Goal: Task Accomplishment & Management: Use online tool/utility

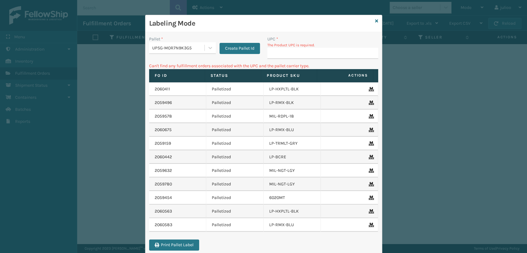
click at [274, 56] on input "UPC *" at bounding box center [322, 53] width 111 height 11
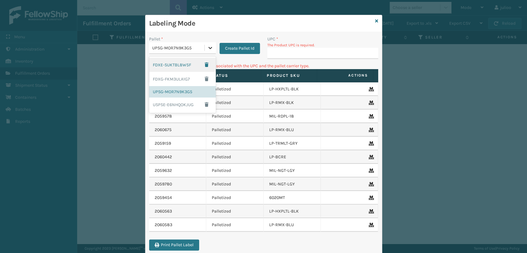
click at [207, 48] on icon at bounding box center [210, 48] width 6 height 6
click at [171, 76] on div "FDXG-FKM3ULA1G7" at bounding box center [182, 79] width 67 height 14
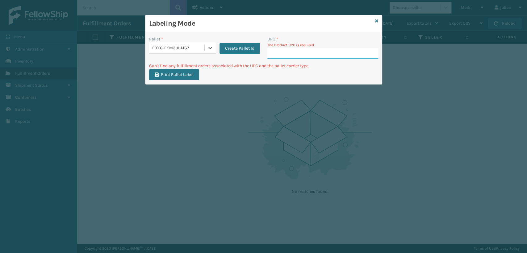
click at [275, 54] on input "UPC *" at bounding box center [322, 53] width 111 height 11
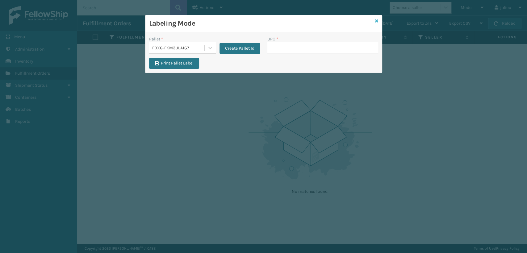
click at [376, 23] on icon at bounding box center [376, 21] width 3 height 4
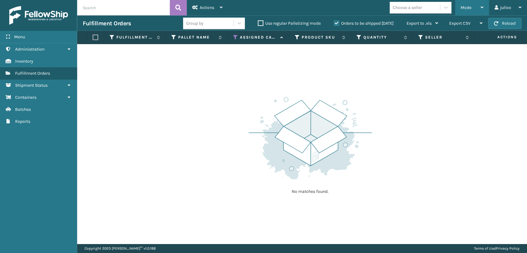
click at [475, 8] on div "Mode" at bounding box center [472, 7] width 23 height 15
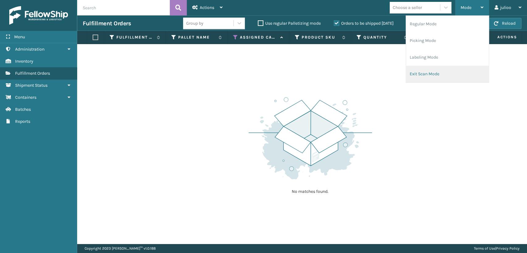
click at [425, 73] on li "Exit Scan Mode" at bounding box center [447, 74] width 83 height 17
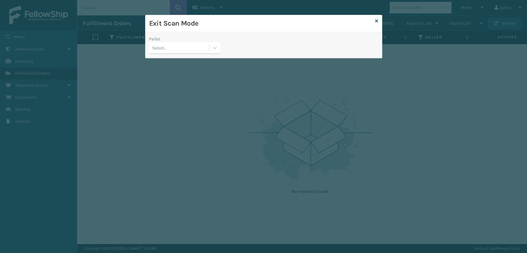
click at [175, 42] on div "Pallet" at bounding box center [184, 39] width 71 height 6
click at [173, 49] on div "Select..." at bounding box center [179, 48] width 60 height 10
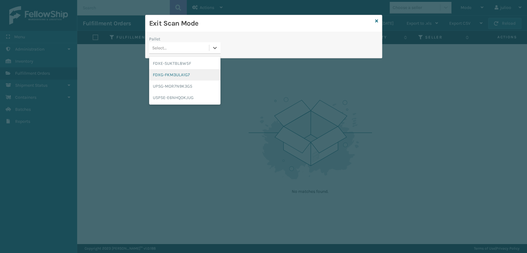
click at [168, 77] on div "FDXG-FKM3ULA1G7" at bounding box center [184, 74] width 71 height 11
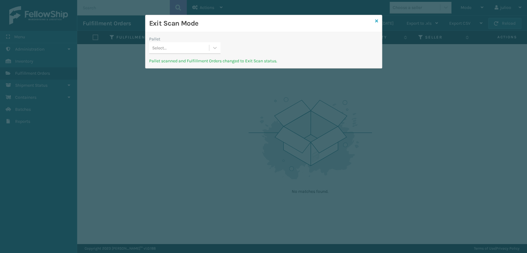
click at [376, 21] on icon at bounding box center [376, 21] width 3 height 4
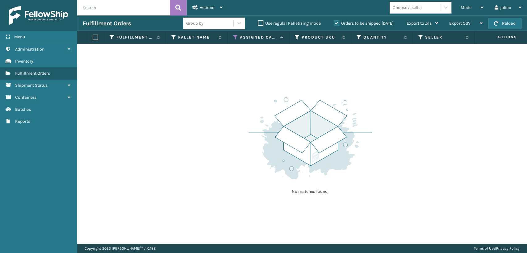
drag, startPoint x: 458, startPoint y: 7, endPoint x: 355, endPoint y: 61, distance: 116.4
click at [455, 9] on div "Mode Regular Mode Picking Mode Labeling Mode Exit Scan Mode" at bounding box center [472, 7] width 34 height 15
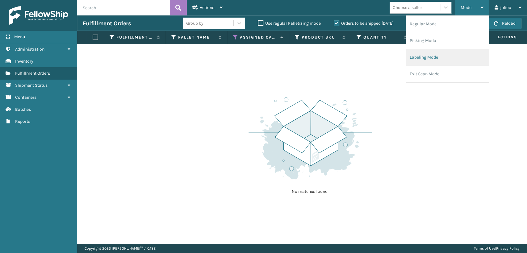
click at [410, 59] on li "Labeling Mode" at bounding box center [447, 57] width 83 height 17
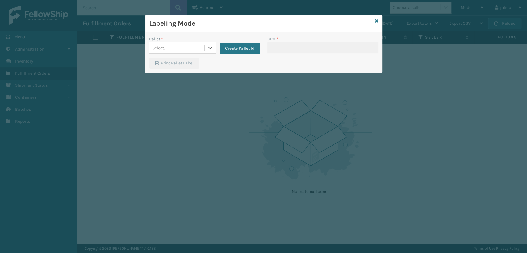
drag, startPoint x: 252, startPoint y: 52, endPoint x: 232, endPoint y: 63, distance: 22.4
click at [249, 54] on div "Pallet * 0 results available. Select is focused ,type to refine list, press Dow…" at bounding box center [204, 47] width 118 height 22
click at [230, 46] on button "Create Pallet Id" at bounding box center [240, 48] width 40 height 11
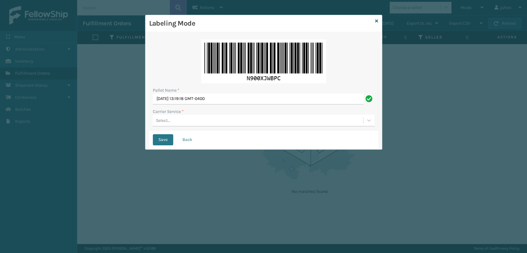
click at [192, 119] on div "Select..." at bounding box center [258, 120] width 210 height 10
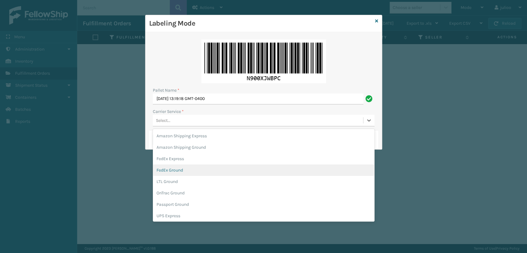
click at [166, 170] on div "FedEx Ground" at bounding box center [264, 170] width 222 height 11
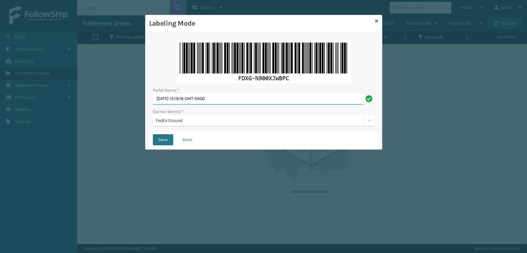
drag, startPoint x: 217, startPoint y: 99, endPoint x: 118, endPoint y: 107, distance: 98.9
click at [118, 107] on div "Labeling Mode Pallet Name * Thu Sep 04 2025 13:19:18 GMT-0400 Carrier Service *…" at bounding box center [263, 126] width 527 height 253
type input "FEDZ957198/"
click at [153, 134] on button "Save" at bounding box center [163, 139] width 20 height 11
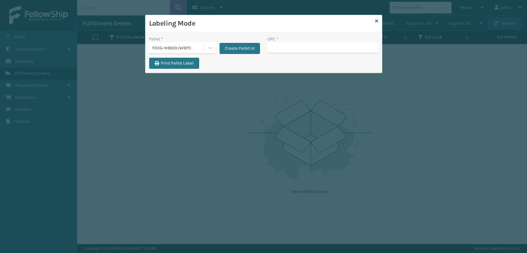
drag, startPoint x: 131, startPoint y: 109, endPoint x: 293, endPoint y: 45, distance: 174.1
click at [293, 45] on input "UPC *" at bounding box center [322, 47] width 111 height 11
click at [293, 48] on input "UPC *" at bounding box center [322, 47] width 111 height 11
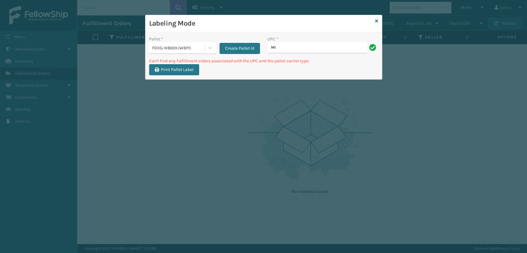
type input "M"
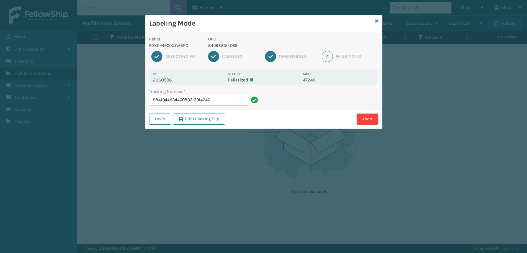
type input "884104493446080313014246"
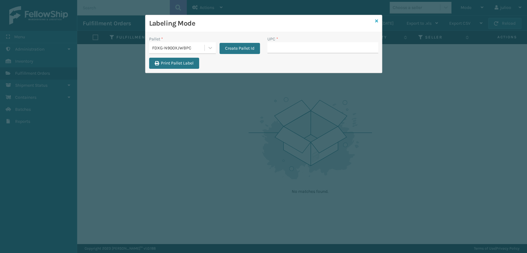
click at [375, 21] on icon at bounding box center [376, 21] width 3 height 4
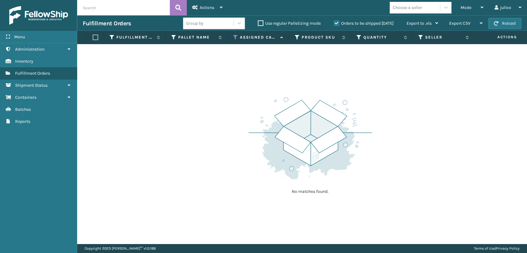
click at [120, 10] on input "text" at bounding box center [123, 7] width 93 height 15
type input "884105415140"
click at [177, 8] on icon at bounding box center [178, 7] width 6 height 9
click at [335, 22] on label "Orders to be shipped [DATE]" at bounding box center [364, 23] width 60 height 5
click at [334, 22] on input "Orders to be shipped [DATE]" at bounding box center [334, 22] width 0 height 4
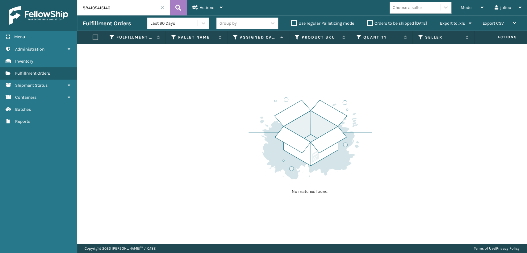
click at [236, 37] on icon at bounding box center [235, 38] width 5 height 6
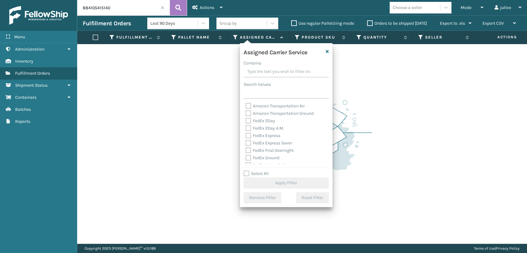
click at [245, 122] on div "Amazon Transportation Air Amazon Transportation Ground FedEx 2Day FedEx 2Day A.…" at bounding box center [286, 133] width 85 height 62
click at [247, 121] on label "FedEx 2Day" at bounding box center [260, 120] width 30 height 5
click at [246, 121] on input "FedEx 2Day" at bounding box center [245, 119] width 0 height 4
checkbox input "true"
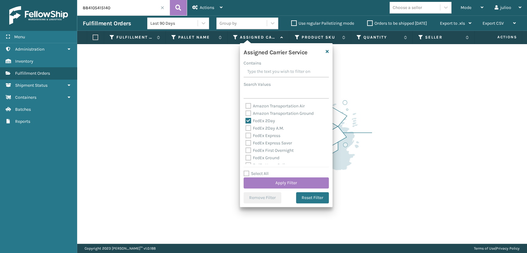
click at [247, 128] on label "FedEx 2Day A.M." at bounding box center [264, 128] width 39 height 5
click at [246, 128] on input "FedEx 2Day A.M." at bounding box center [245, 127] width 0 height 4
checkbox input "true"
click at [246, 136] on label "FedEx Express" at bounding box center [262, 135] width 35 height 5
click at [246, 136] on input "FedEx Express" at bounding box center [245, 134] width 0 height 4
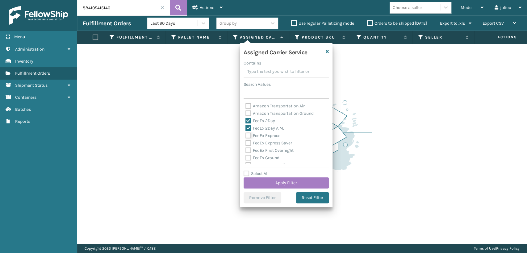
checkbox input "true"
click at [251, 141] on label "FedEx Express Saver" at bounding box center [268, 142] width 47 height 5
click at [246, 141] on input "FedEx Express Saver" at bounding box center [245, 142] width 0 height 4
checkbox input "true"
click at [248, 148] on label "FedEx First Overnight" at bounding box center [269, 150] width 48 height 5
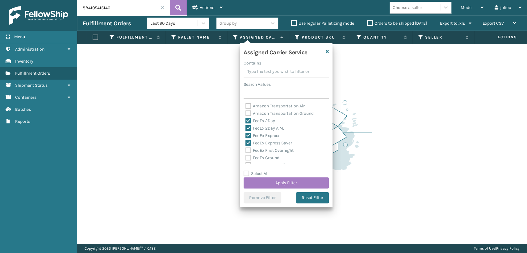
click at [246, 148] on input "FedEx First Overnight" at bounding box center [245, 149] width 0 height 4
checkbox input "true"
click at [250, 158] on label "FedEx Ground" at bounding box center [262, 157] width 34 height 5
click at [246, 158] on input "FedEx Ground" at bounding box center [245, 156] width 0 height 4
checkbox input "true"
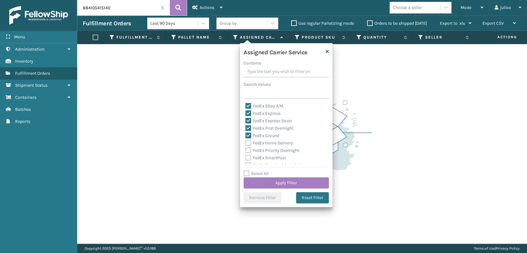
scroll to position [34, 0]
click at [247, 137] on label "FedEx Priority Overnight" at bounding box center [272, 138] width 54 height 5
click at [246, 137] on input "FedEx Priority Overnight" at bounding box center [245, 137] width 0 height 4
checkbox input "true"
click at [247, 132] on label "FedEx Home Delivery" at bounding box center [269, 130] width 48 height 5
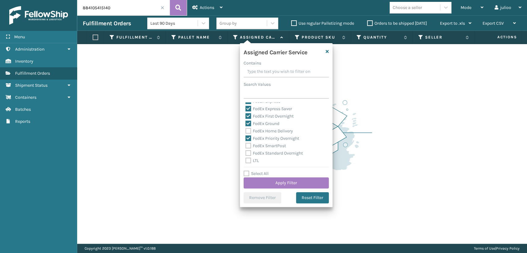
click at [246, 132] on input "FedEx Home Delivery" at bounding box center [245, 130] width 0 height 4
checkbox input "true"
click at [247, 147] on label "FedEx SmartPost" at bounding box center [265, 145] width 40 height 5
click at [246, 146] on input "FedEx SmartPost" at bounding box center [245, 144] width 0 height 4
checkbox input "true"
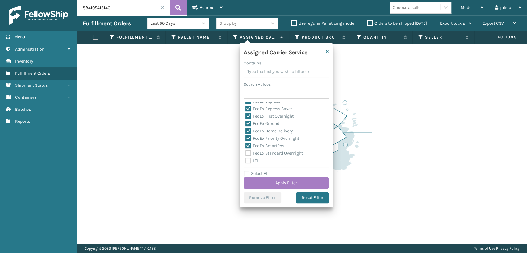
click at [247, 153] on label "FedEx Standard Overnight" at bounding box center [273, 153] width 57 height 5
click at [246, 153] on input "FedEx Standard Overnight" at bounding box center [245, 152] width 0 height 4
checkbox input "true"
click at [274, 183] on button "Apply Filter" at bounding box center [286, 183] width 85 height 11
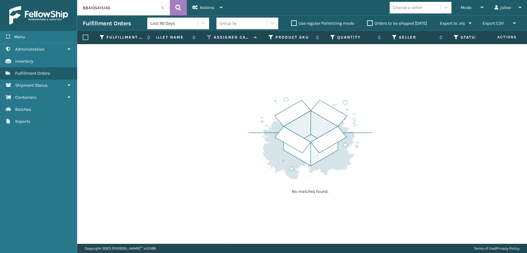
scroll to position [0, 0]
click at [447, 39] on icon at bounding box center [447, 38] width 5 height 6
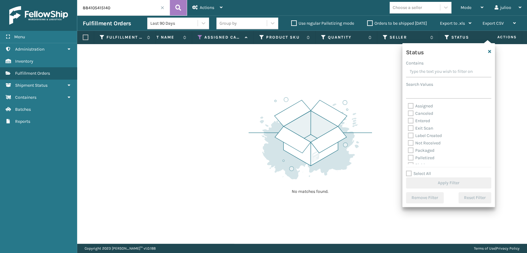
scroll to position [34, 0]
click at [409, 129] on label "Picking" at bounding box center [419, 130] width 22 height 5
click at [408, 129] on input "Picking" at bounding box center [408, 130] width 0 height 4
checkbox input "true"
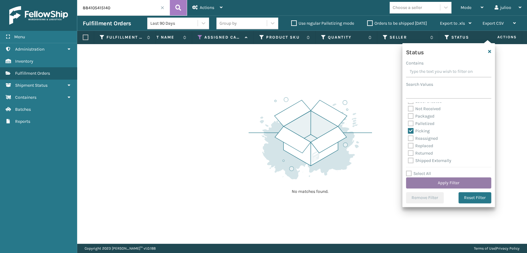
click at [420, 182] on button "Apply Filter" at bounding box center [448, 183] width 85 height 11
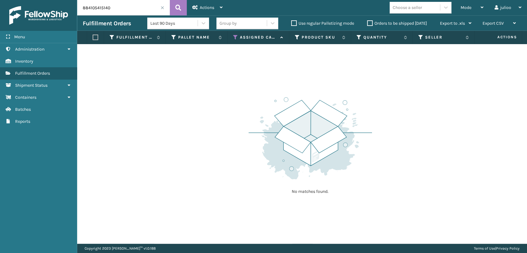
click at [370, 21] on label "Orders to be shipped [DATE]" at bounding box center [397, 23] width 60 height 5
click at [367, 21] on input "Orders to be shipped [DATE]" at bounding box center [367, 22] width 0 height 4
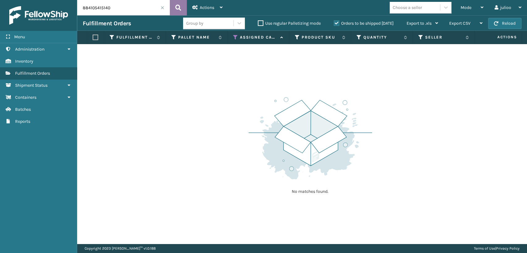
click at [180, 6] on icon at bounding box center [178, 7] width 6 height 9
click at [337, 22] on label "Orders to be shipped [DATE]" at bounding box center [364, 23] width 60 height 5
click at [334, 22] on input "Orders to be shipped [DATE]" at bounding box center [334, 22] width 0 height 4
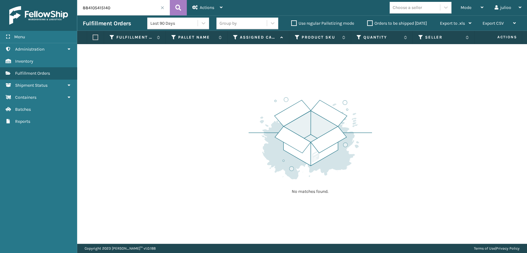
click at [296, 24] on label "Use regular Palletizing mode" at bounding box center [322, 23] width 63 height 5
click at [291, 24] on input "Use regular Palletizing mode" at bounding box center [291, 22] width 0 height 4
checkbox input "true"
click at [177, 10] on icon at bounding box center [178, 7] width 6 height 9
click at [161, 9] on span at bounding box center [163, 8] width 4 height 4
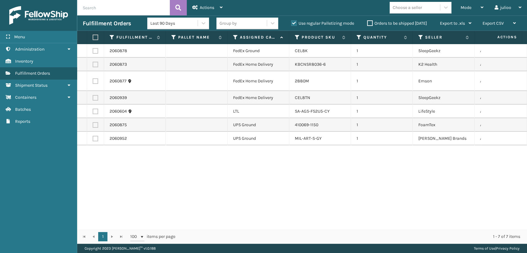
click at [122, 3] on input "text" at bounding box center [123, 7] width 93 height 15
type input "884105415140"
click at [176, 5] on icon at bounding box center [178, 7] width 6 height 9
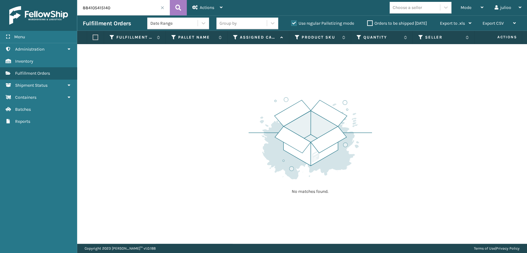
click at [291, 21] on label "Use regular Palletizing mode" at bounding box center [322, 23] width 63 height 5
click at [291, 21] on input "Use regular Palletizing mode" at bounding box center [291, 22] width 0 height 4
checkbox input "false"
click at [369, 23] on label "Orders to be shipped [DATE]" at bounding box center [397, 23] width 60 height 5
click at [367, 23] on input "Orders to be shipped [DATE]" at bounding box center [367, 22] width 0 height 4
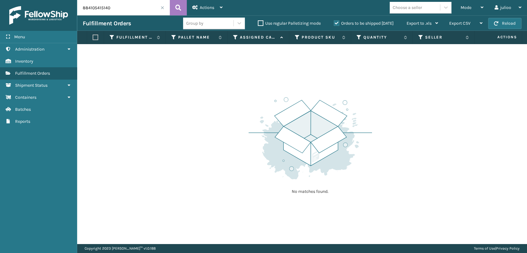
click at [161, 9] on span at bounding box center [163, 8] width 4 height 4
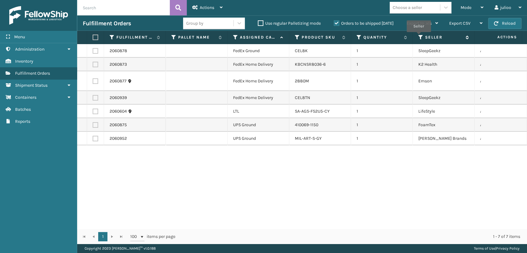
click at [418, 36] on icon at bounding box center [420, 38] width 5 height 6
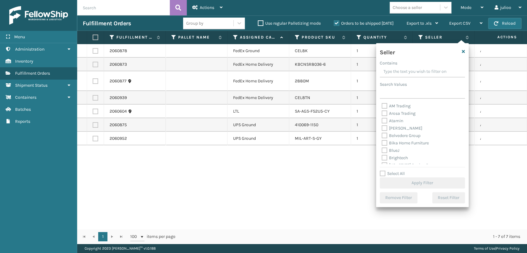
click at [418, 38] on th "Seller" at bounding box center [444, 37] width 62 height 13
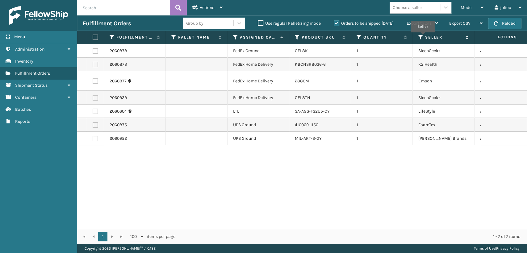
click at [422, 37] on icon at bounding box center [420, 38] width 5 height 6
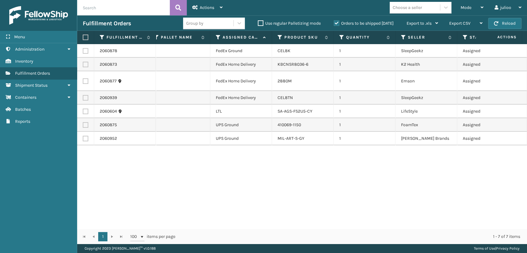
scroll to position [0, 24]
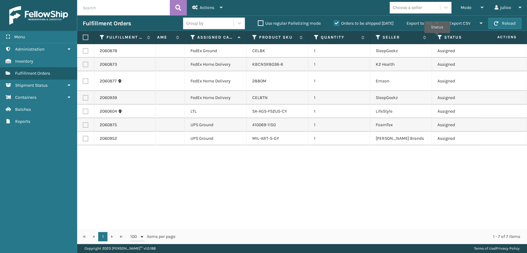
click at [437, 38] on icon at bounding box center [439, 38] width 5 height 6
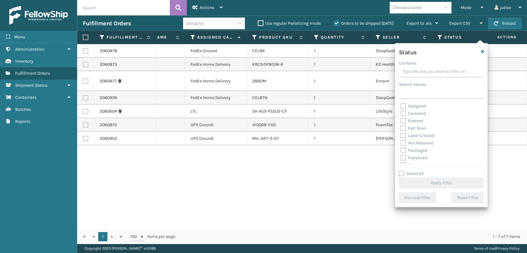
scroll to position [34, 0]
click at [403, 123] on label "Palletized" at bounding box center [413, 123] width 27 height 5
click at [401, 123] on input "Palletized" at bounding box center [400, 122] width 0 height 4
checkbox input "true"
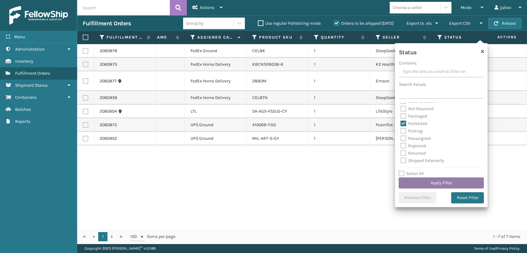
click at [417, 182] on button "Apply Filter" at bounding box center [441, 183] width 85 height 11
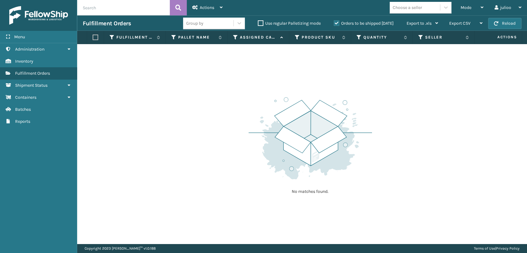
click at [152, 14] on input "text" at bounding box center [123, 7] width 93 height 15
click at [155, 5] on input "text" at bounding box center [123, 7] width 93 height 15
type input "884105415140"
click at [180, 6] on icon at bounding box center [178, 7] width 6 height 9
click at [335, 23] on label "Orders to be shipped [DATE]" at bounding box center [364, 23] width 60 height 5
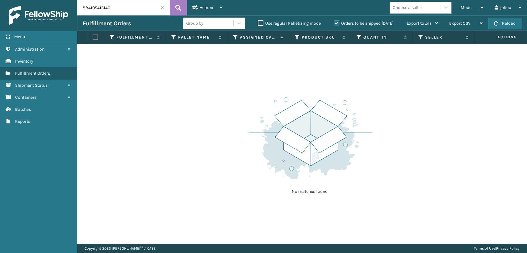
click at [334, 23] on input "Orders to be shipped [DATE]" at bounding box center [334, 22] width 0 height 4
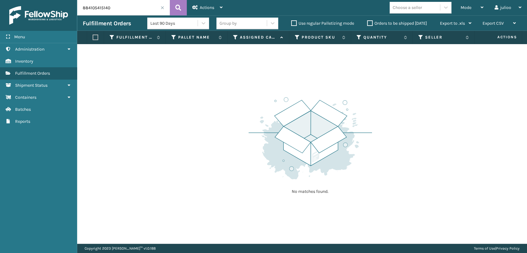
click at [234, 38] on icon at bounding box center [235, 38] width 5 height 6
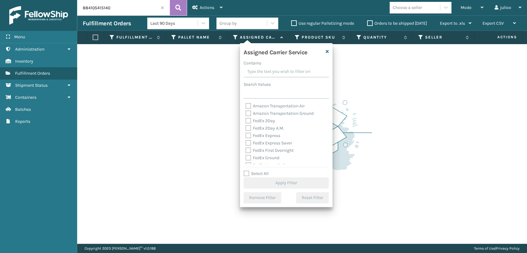
click at [249, 122] on label "FedEx 2Day" at bounding box center [260, 120] width 30 height 5
click at [246, 121] on input "FedEx 2Day" at bounding box center [245, 119] width 0 height 4
checkbox input "true"
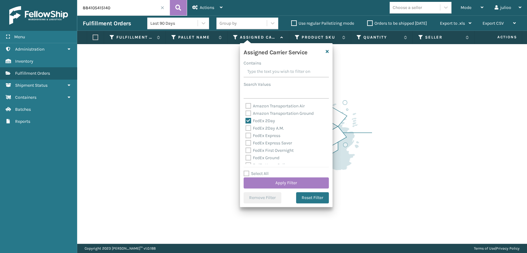
click at [249, 126] on label "FedEx 2Day A.M." at bounding box center [264, 128] width 39 height 5
click at [246, 125] on input "FedEx 2Day A.M." at bounding box center [245, 127] width 0 height 4
checkbox input "true"
click at [249, 136] on label "FedEx Express" at bounding box center [262, 135] width 35 height 5
click at [246, 136] on input "FedEx Express" at bounding box center [245, 134] width 0 height 4
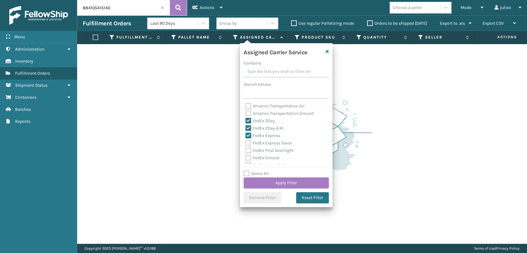
checkbox input "true"
click at [247, 146] on div "FedEx Express Saver" at bounding box center [286, 143] width 82 height 7
click at [247, 139] on div "FedEx Express" at bounding box center [286, 135] width 82 height 7
click at [247, 143] on label "FedEx Express Saver" at bounding box center [268, 142] width 47 height 5
click at [246, 143] on input "FedEx Express Saver" at bounding box center [245, 142] width 0 height 4
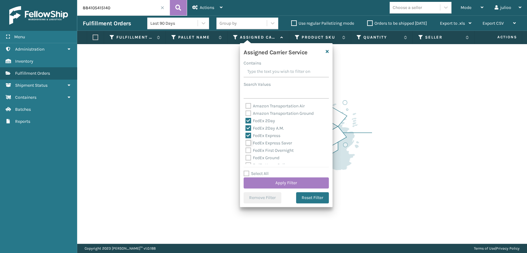
checkbox input "true"
drag, startPoint x: 249, startPoint y: 146, endPoint x: 249, endPoint y: 149, distance: 3.4
click at [249, 148] on div "Amazon Transportation Air Amazon Transportation Ground FedEx 2Day FedEx 2Day A.…" at bounding box center [286, 133] width 85 height 62
click at [248, 152] on label "FedEx First Overnight" at bounding box center [269, 150] width 48 height 5
click at [246, 151] on input "FedEx First Overnight" at bounding box center [245, 149] width 0 height 4
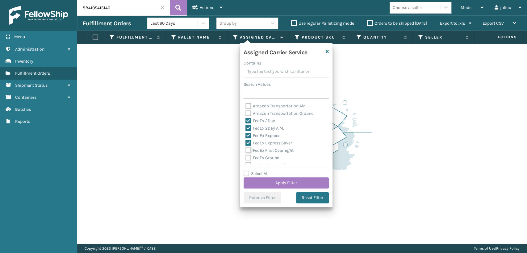
checkbox input "true"
click at [248, 157] on label "FedEx Ground" at bounding box center [262, 157] width 34 height 5
click at [246, 157] on input "FedEx Ground" at bounding box center [245, 156] width 0 height 4
checkbox input "true"
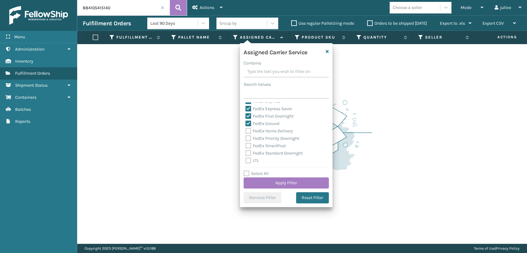
click at [249, 147] on label "FedEx SmartPost" at bounding box center [265, 145] width 40 height 5
click at [246, 146] on input "FedEx SmartPost" at bounding box center [245, 144] width 0 height 4
checkbox input "true"
click at [248, 152] on label "FedEx Standard Overnight" at bounding box center [273, 153] width 57 height 5
click at [246, 152] on input "FedEx Standard Overnight" at bounding box center [245, 152] width 0 height 4
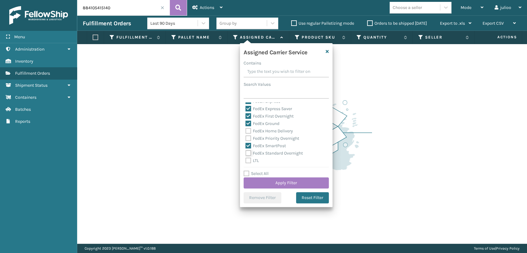
checkbox input "true"
click at [248, 140] on label "FedEx Priority Overnight" at bounding box center [272, 138] width 54 height 5
click at [246, 139] on input "FedEx Priority Overnight" at bounding box center [245, 137] width 0 height 4
checkbox input "true"
click at [248, 132] on label "FedEx Home Delivery" at bounding box center [269, 130] width 48 height 5
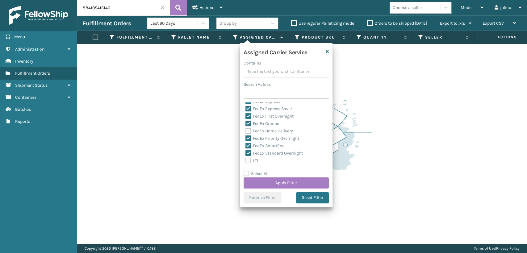
click at [246, 132] on input "FedEx Home Delivery" at bounding box center [245, 130] width 0 height 4
checkbox input "true"
click at [254, 180] on button "Apply Filter" at bounding box center [286, 183] width 85 height 11
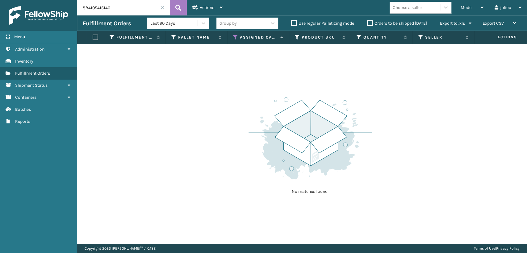
click at [368, 21] on label "Orders to be shipped [DATE]" at bounding box center [397, 23] width 60 height 5
click at [367, 20] on input "Orders to be shipped [DATE]" at bounding box center [367, 22] width 0 height 4
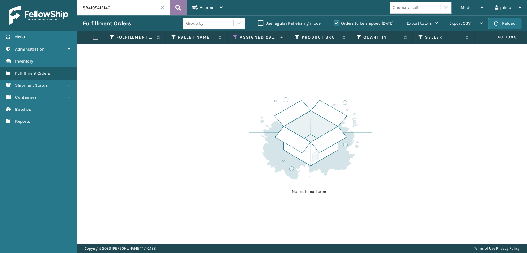
click at [178, 6] on icon at bounding box center [178, 7] width 6 height 9
click at [260, 25] on label "Use regular Palletizing mode" at bounding box center [289, 23] width 63 height 5
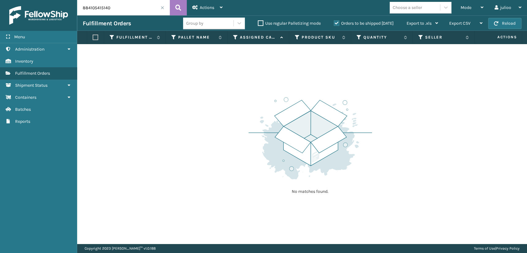
click at [258, 24] on input "Use regular Palletizing mode" at bounding box center [258, 22] width 0 height 4
checkbox input "true"
click at [177, 4] on icon at bounding box center [178, 7] width 6 height 9
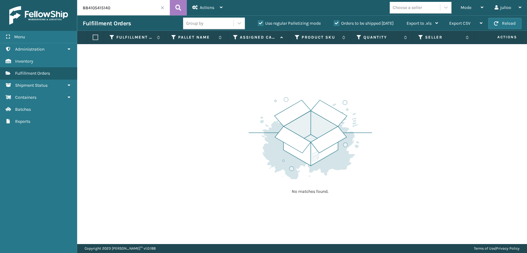
click at [259, 24] on label "Use regular Palletizing mode" at bounding box center [289, 23] width 63 height 5
click at [258, 24] on input "Use regular Palletizing mode" at bounding box center [258, 22] width 0 height 4
checkbox input "false"
click at [420, 36] on icon at bounding box center [420, 38] width 5 height 6
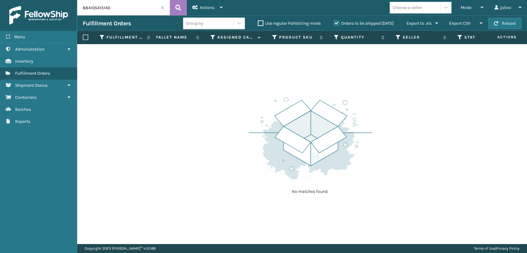
scroll to position [0, 23]
click at [457, 38] on icon at bounding box center [459, 38] width 5 height 6
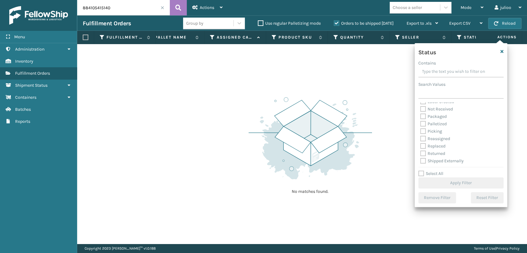
scroll to position [35, 0]
click at [422, 123] on label "Palletized" at bounding box center [433, 123] width 27 height 5
click at [420, 123] on input "Palletized" at bounding box center [420, 122] width 0 height 4
checkbox input "true"
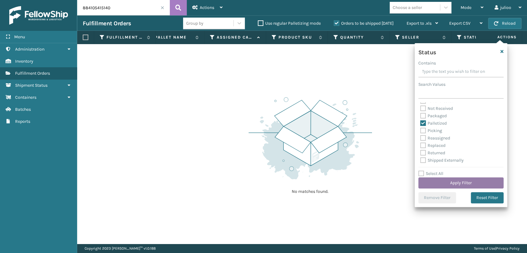
click at [435, 182] on button "Apply Filter" at bounding box center [460, 183] width 85 height 11
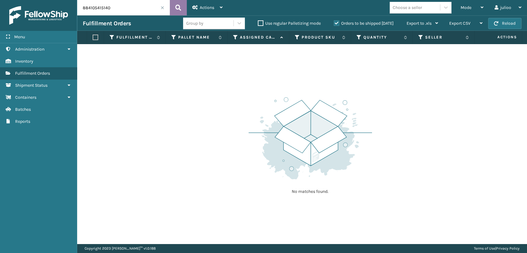
click at [178, 7] on icon at bounding box center [178, 7] width 6 height 9
click at [335, 22] on label "Orders to be shipped [DATE]" at bounding box center [364, 23] width 60 height 5
click at [334, 22] on input "Orders to be shipped [DATE]" at bounding box center [334, 22] width 0 height 4
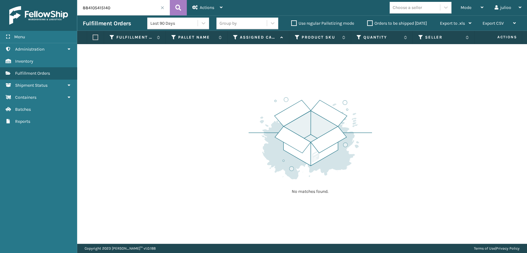
click at [335, 22] on label "Use regular Palletizing mode" at bounding box center [322, 23] width 63 height 5
click at [291, 22] on input "Use regular Palletizing mode" at bounding box center [291, 22] width 0 height 4
checkbox input "true"
click at [466, 8] on span "Mode" at bounding box center [466, 7] width 11 height 5
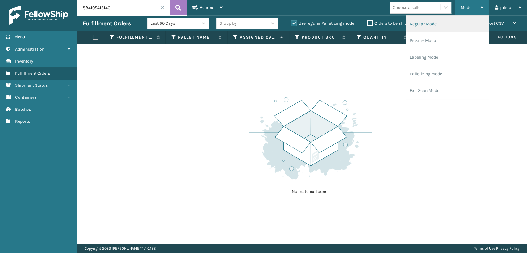
click at [428, 25] on li "Regular Mode" at bounding box center [447, 24] width 83 height 17
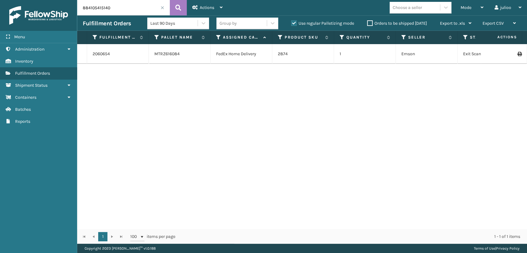
click at [511, 55] on div at bounding box center [503, 54] width 35 height 4
click at [517, 54] on icon at bounding box center [519, 54] width 4 height 4
click at [160, 9] on input "884105415140" at bounding box center [123, 7] width 93 height 15
click at [366, 24] on div "Orders to be shipped [DATE]" at bounding box center [398, 23] width 73 height 7
click at [368, 24] on label "Orders to be shipped [DATE]" at bounding box center [397, 23] width 60 height 5
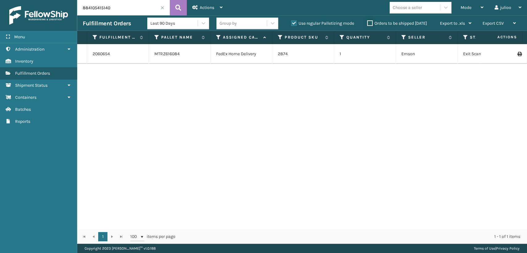
click at [367, 24] on input "Orders to be shipped [DATE]" at bounding box center [367, 22] width 0 height 4
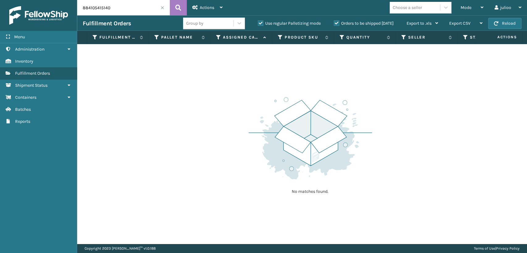
click at [260, 22] on label "Use regular Palletizing mode" at bounding box center [289, 23] width 63 height 5
click at [258, 22] on input "Use regular Palletizing mode" at bounding box center [258, 22] width 0 height 4
checkbox input "false"
click at [465, 7] on span "Mode" at bounding box center [466, 7] width 11 height 5
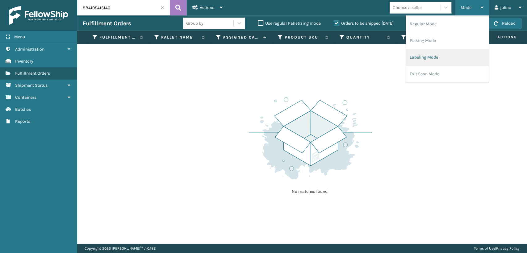
click at [412, 61] on li "Labeling Mode" at bounding box center [447, 57] width 83 height 17
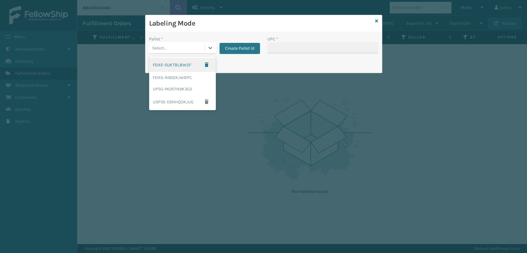
click at [181, 50] on div "Select..." at bounding box center [176, 48] width 55 height 10
click at [172, 80] on div "FDXG-N900XJWBPC" at bounding box center [182, 77] width 67 height 11
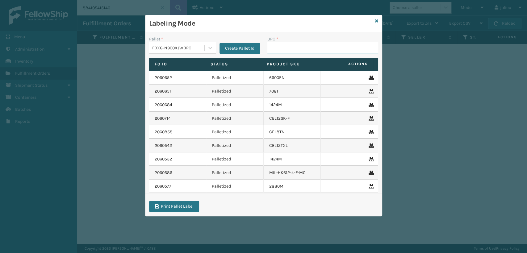
click at [320, 49] on input "UPC *" at bounding box center [322, 47] width 111 height 11
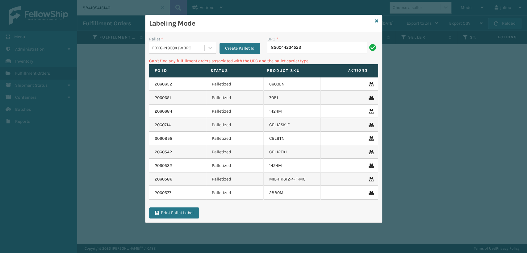
drag, startPoint x: 318, startPoint y: 45, endPoint x: 253, endPoint y: 57, distance: 66.1
click at [253, 57] on div "Pallet * FDXG-N900XJWBPC Create Pallet Id UPC * 850044234523 Can't find any ful…" at bounding box center [263, 127] width 236 height 190
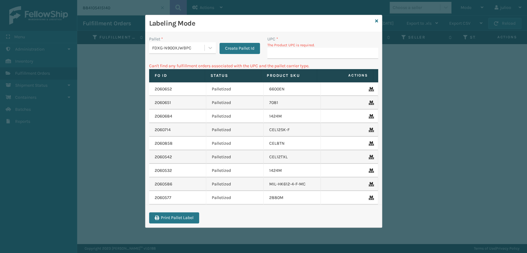
drag, startPoint x: 428, startPoint y: 92, endPoint x: 393, endPoint y: 35, distance: 66.1
click at [422, 82] on div "Labeling Mode Pallet * FDXG-N900XJWBPC Create Pallet Id UPC * The Product UPC i…" at bounding box center [263, 126] width 527 height 253
click at [376, 20] on icon at bounding box center [376, 21] width 3 height 4
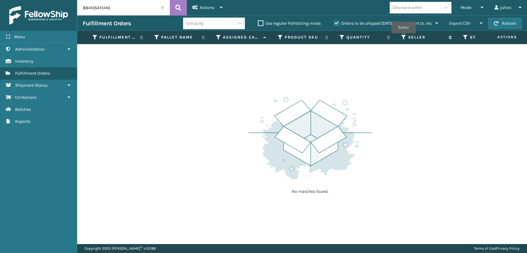
click at [404, 38] on icon at bounding box center [403, 38] width 5 height 6
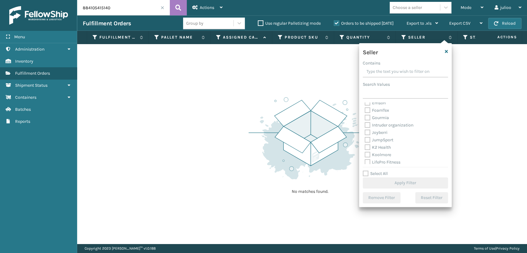
scroll to position [103, 0]
click at [464, 37] on icon at bounding box center [465, 38] width 5 height 6
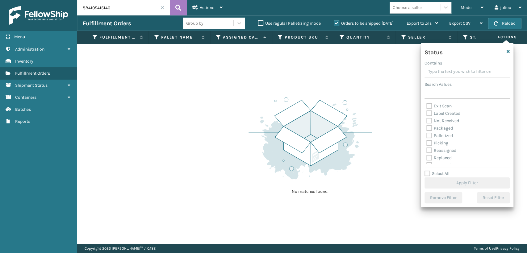
scroll to position [35, 0]
click at [429, 128] on label "Picking" at bounding box center [437, 130] width 22 height 5
click at [427, 128] on input "Picking" at bounding box center [426, 129] width 0 height 4
checkbox input "true"
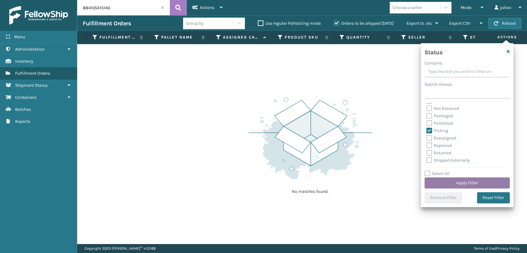
click at [439, 181] on button "Apply Filter" at bounding box center [467, 183] width 85 height 11
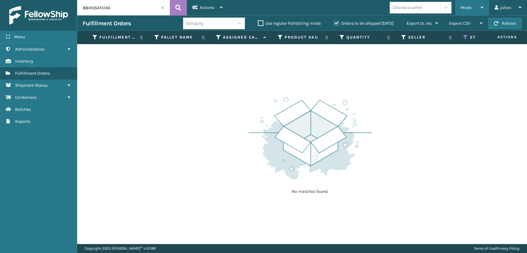
click at [473, 6] on div "Mode" at bounding box center [472, 7] width 23 height 15
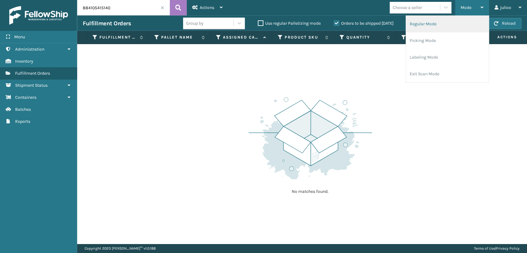
click at [425, 28] on li "Regular Mode" at bounding box center [447, 24] width 83 height 17
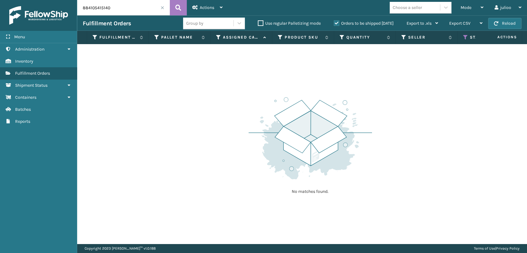
click at [163, 8] on span at bounding box center [163, 8] width 4 height 4
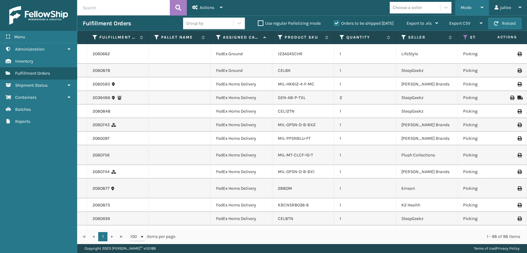
click at [474, 3] on div "Mode" at bounding box center [472, 7] width 23 height 15
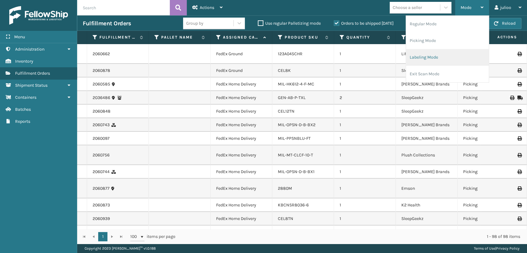
click at [418, 59] on li "Labeling Mode" at bounding box center [447, 57] width 83 height 17
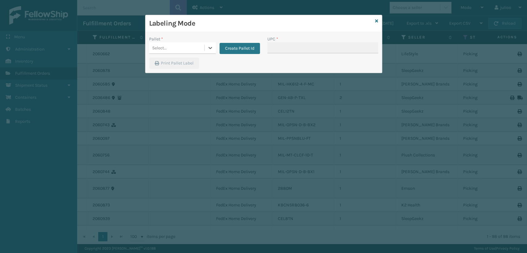
click at [154, 51] on div "Select..." at bounding box center [176, 48] width 55 height 10
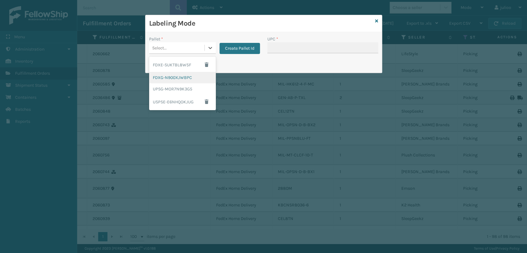
click at [163, 77] on div "FDXG-N900XJWBPC" at bounding box center [182, 77] width 67 height 11
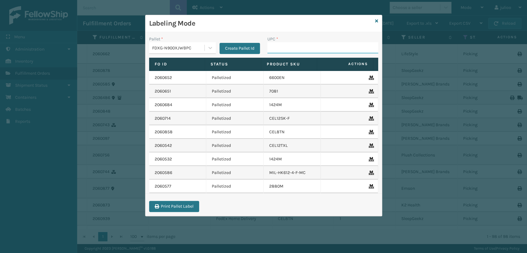
click at [301, 47] on input "UPC *" at bounding box center [322, 47] width 111 height 11
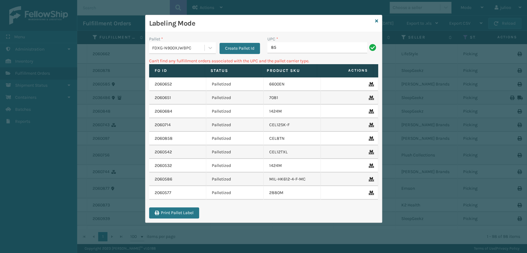
type input "8"
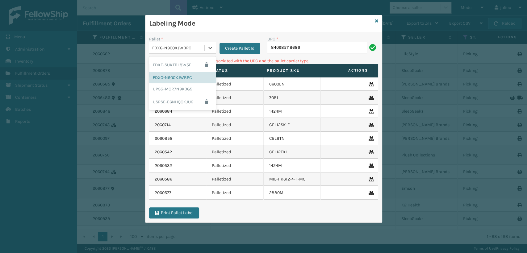
click at [198, 48] on div "FDXG-N900XJWBPC" at bounding box center [178, 48] width 53 height 6
click at [178, 90] on div "UPSG-MOR7N9K3G5" at bounding box center [182, 88] width 67 height 11
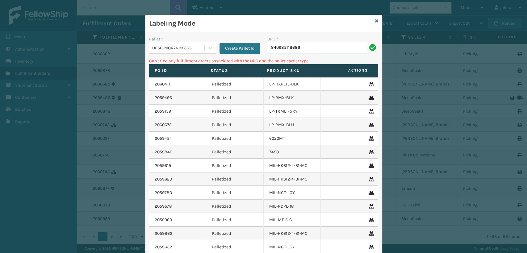
drag, startPoint x: 315, startPoint y: 46, endPoint x: 309, endPoint y: 47, distance: 5.3
click at [314, 46] on input "840985118686" at bounding box center [317, 47] width 100 height 11
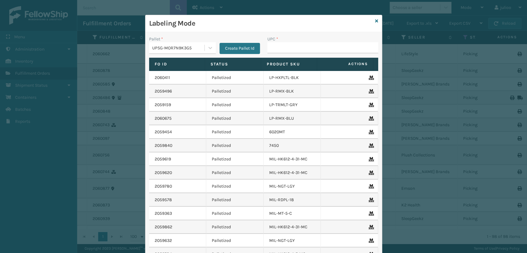
click at [309, 47] on input "UPC *" at bounding box center [322, 47] width 111 height 11
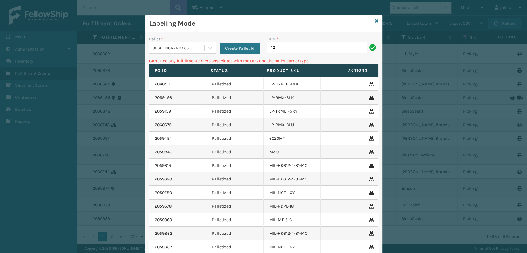
type input "1"
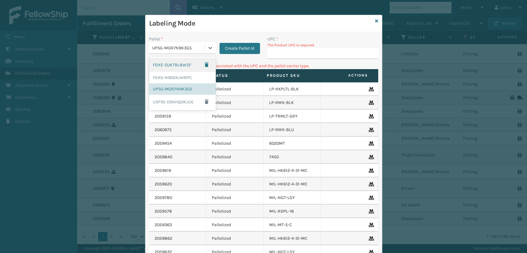
click at [200, 45] on div "UPSG-MOR7N9K3G5" at bounding box center [178, 48] width 53 height 6
click at [185, 74] on div "FDXG-N900XJWBPC" at bounding box center [182, 77] width 67 height 11
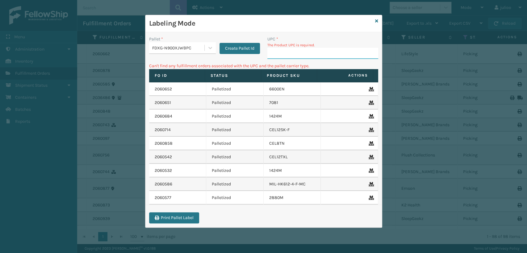
click at [291, 50] on input "UPC *" at bounding box center [322, 53] width 111 height 11
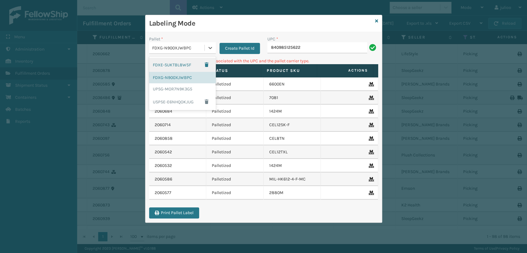
click at [198, 47] on div "FDXG-N900XJWBPC" at bounding box center [178, 48] width 53 height 6
click at [174, 86] on div "UPSG-MOR7N9K3G5" at bounding box center [182, 88] width 67 height 11
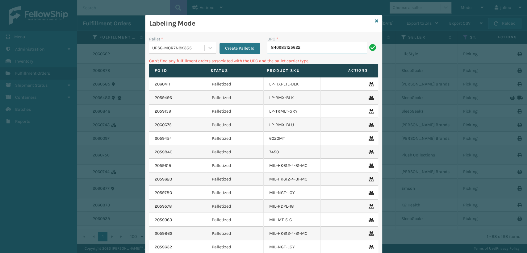
click at [328, 50] on input "840985125622" at bounding box center [317, 47] width 100 height 11
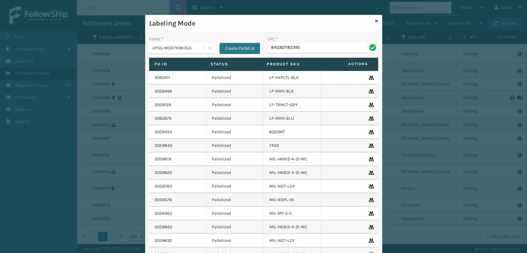
type input "840307182395"
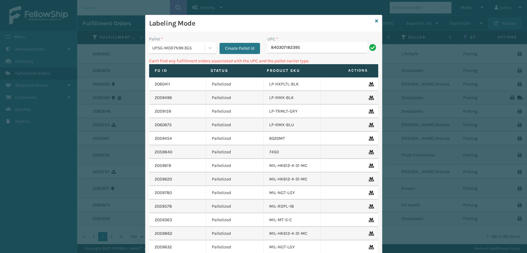
click at [190, 49] on div "UPSG-MOR7N9K3G5" at bounding box center [178, 48] width 53 height 6
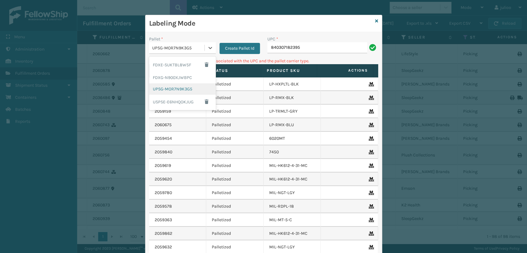
click at [174, 86] on div "UPSG-MOR7N9K3G5" at bounding box center [182, 88] width 67 height 11
click at [186, 47] on div "UPSG-MOR7N9K3G5" at bounding box center [178, 48] width 53 height 6
click at [183, 81] on div "FDXG-N900XJWBPC" at bounding box center [182, 77] width 67 height 11
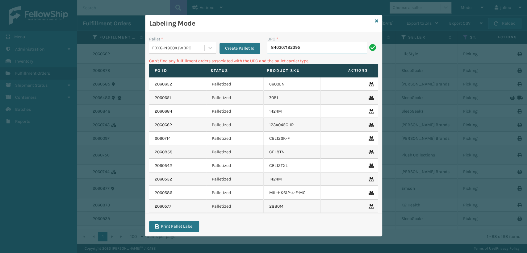
click at [312, 46] on input "840307182395" at bounding box center [317, 47] width 100 height 11
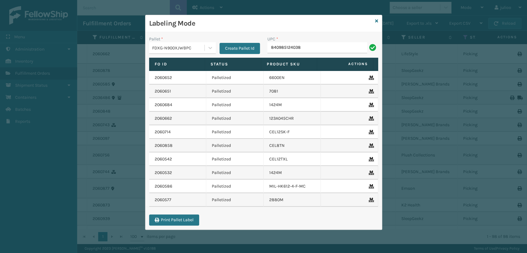
type input "840985124038"
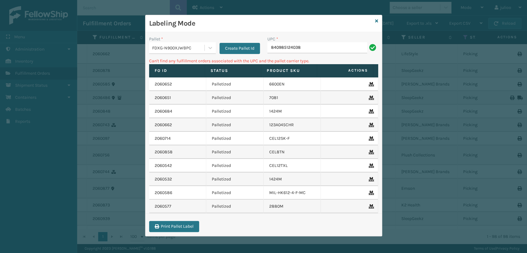
click at [195, 48] on div "FDXG-N900XJWBPC" at bounding box center [178, 48] width 53 height 6
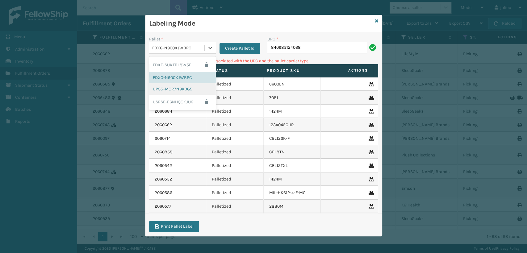
click at [168, 89] on div "UPSG-MOR7N9K3G5" at bounding box center [182, 88] width 67 height 11
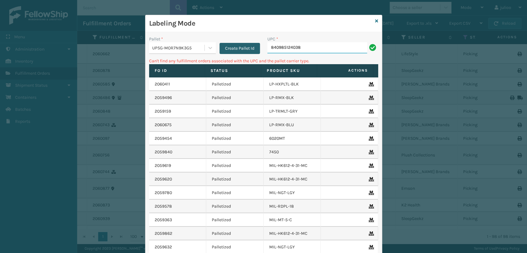
drag, startPoint x: 334, startPoint y: 50, endPoint x: 245, endPoint y: 51, distance: 89.8
click at [245, 51] on div "Pallet * UPSG-MOR7N9K3G5 Create Pallet Id UPC * 840985124038" at bounding box center [263, 47] width 236 height 22
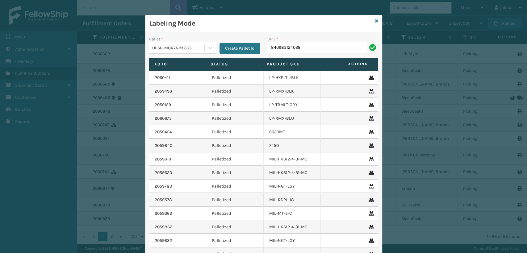
type input "840985124038"
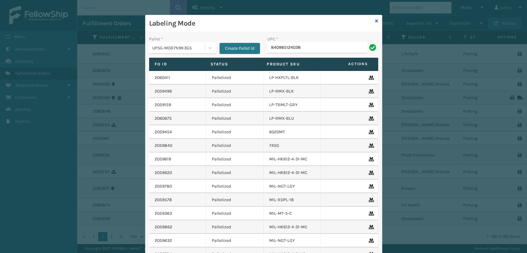
type input "840985124038"
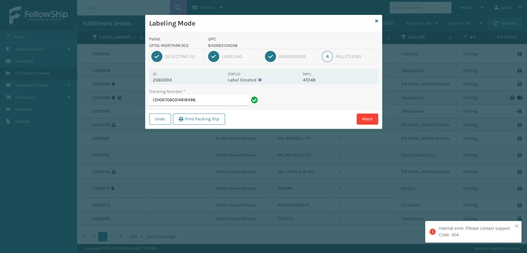
type input "1ZH0R7060314618498"
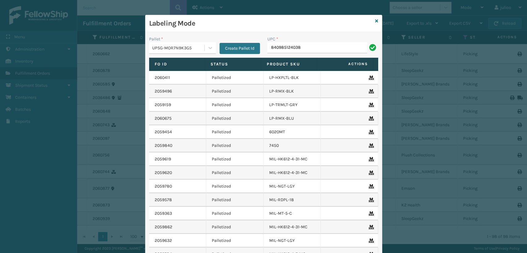
type input "840985124038"
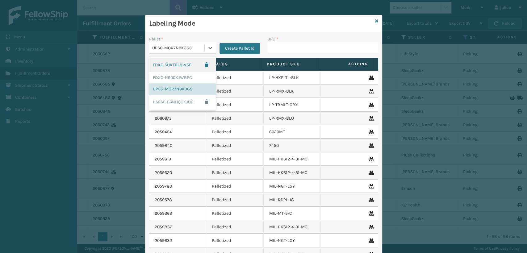
click at [198, 45] on div "UPSG-MOR7N9K3G5" at bounding box center [178, 48] width 53 height 6
click at [182, 75] on div "FDXG-N900XJWBPC" at bounding box center [182, 77] width 67 height 11
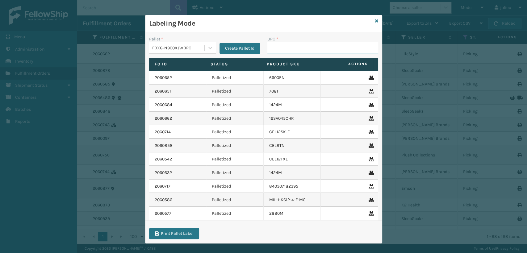
click at [273, 48] on input "UPC *" at bounding box center [322, 47] width 111 height 11
type input "MIL-OPSN-D-B-BX2"
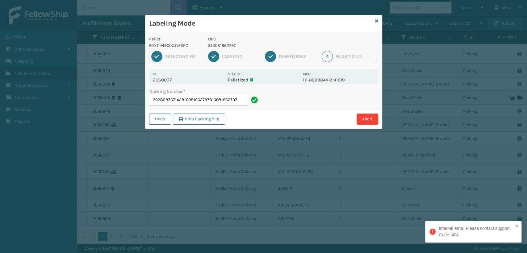
type input "392858767142810081962797810081962797"
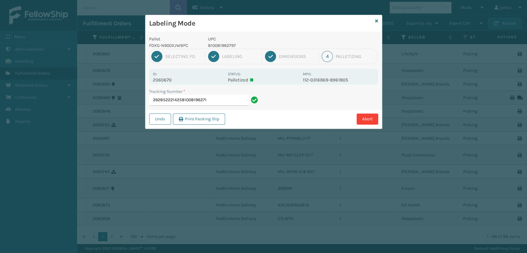
type input "392852221425810081962711"
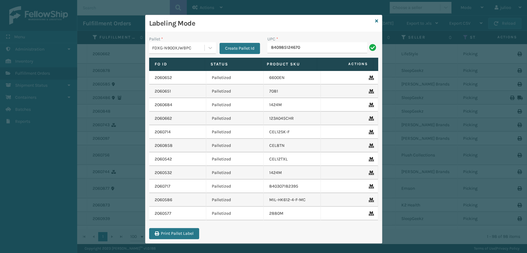
type input "840985124670"
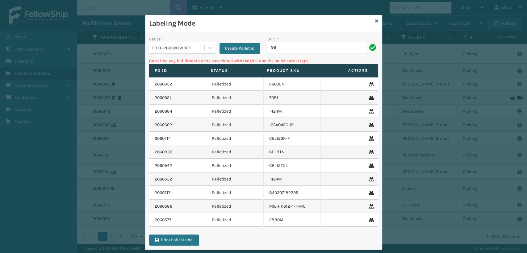
type input "9"
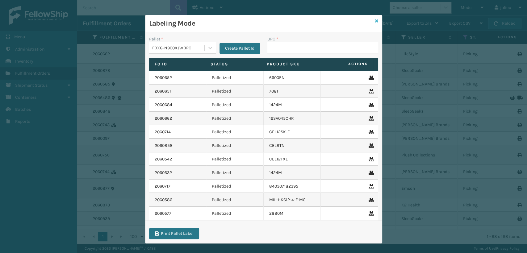
click at [375, 20] on icon at bounding box center [376, 21] width 3 height 4
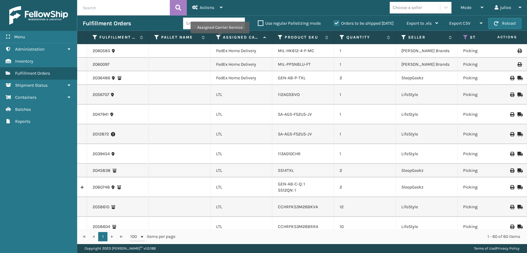
click at [220, 37] on icon at bounding box center [218, 38] width 5 height 6
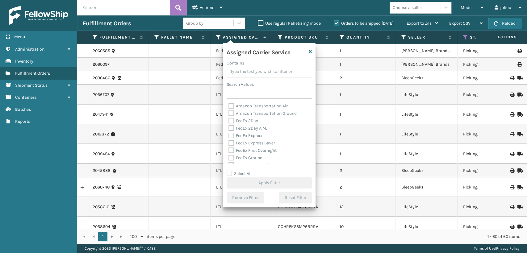
click at [230, 122] on label "FedEx 2Day" at bounding box center [243, 120] width 30 height 5
click at [229, 121] on input "FedEx 2Day" at bounding box center [228, 119] width 0 height 4
checkbox input "true"
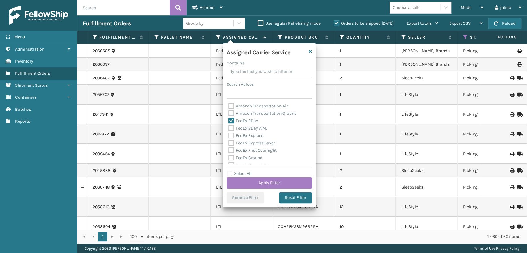
click at [232, 130] on label "FedEx 2Day A.M." at bounding box center [247, 128] width 39 height 5
click at [229, 129] on input "FedEx 2Day A.M." at bounding box center [228, 127] width 0 height 4
checkbox input "true"
click at [228, 136] on label "FedEx Express" at bounding box center [245, 135] width 35 height 5
click at [228, 136] on input "FedEx Express" at bounding box center [228, 134] width 0 height 4
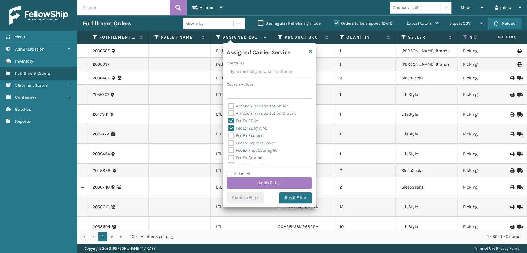
checkbox input "true"
click at [230, 141] on div "FedEx Express Saver" at bounding box center [269, 143] width 82 height 7
click at [230, 148] on label "FedEx First Overnight" at bounding box center [252, 150] width 48 height 5
click at [229, 148] on input "FedEx First Overnight" at bounding box center [228, 149] width 0 height 4
checkbox input "true"
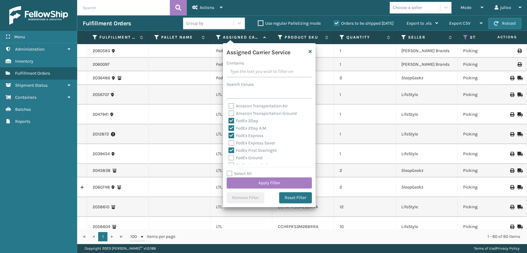
click at [232, 141] on label "FedEx Express Saver" at bounding box center [251, 142] width 47 height 5
click at [229, 141] on input "FedEx Express Saver" at bounding box center [228, 142] width 0 height 4
checkbox input "true"
click at [233, 157] on label "FedEx Ground" at bounding box center [245, 157] width 34 height 5
click at [229, 157] on input "FedEx Ground" at bounding box center [228, 156] width 0 height 4
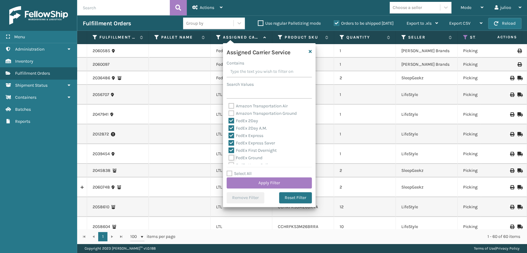
checkbox input "true"
click at [230, 146] on label "FedEx SmartPost" at bounding box center [248, 145] width 40 height 5
click at [229, 146] on input "FedEx SmartPost" at bounding box center [228, 144] width 0 height 4
checkbox input "true"
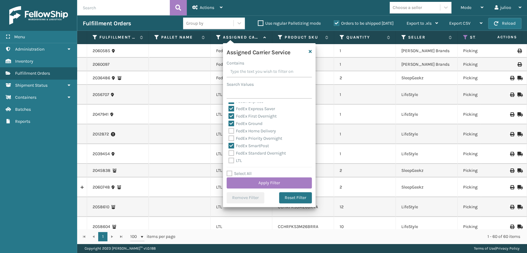
click at [231, 140] on label "FedEx Priority Overnight" at bounding box center [255, 138] width 54 height 5
click at [229, 139] on input "FedEx Priority Overnight" at bounding box center [228, 137] width 0 height 4
checkbox input "true"
click at [232, 129] on label "FedEx Home Delivery" at bounding box center [252, 130] width 48 height 5
click at [229, 129] on input "FedEx Home Delivery" at bounding box center [228, 130] width 0 height 4
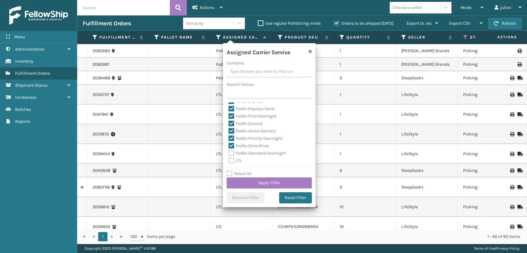
checkbox input "true"
click at [231, 151] on label "FedEx Standard Overnight" at bounding box center [256, 153] width 57 height 5
click at [229, 151] on input "FedEx Standard Overnight" at bounding box center [228, 152] width 0 height 4
checkbox input "true"
click at [267, 179] on button "Apply Filter" at bounding box center [269, 183] width 85 height 11
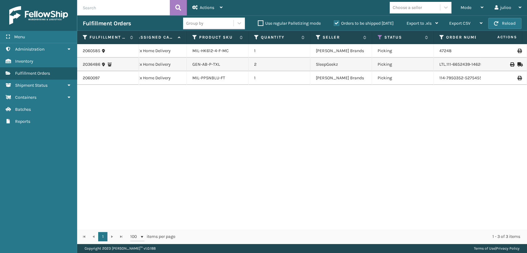
scroll to position [0, 85]
click at [212, 77] on link "MIL-PPSNBLU-FT" at bounding box center [209, 77] width 33 height 5
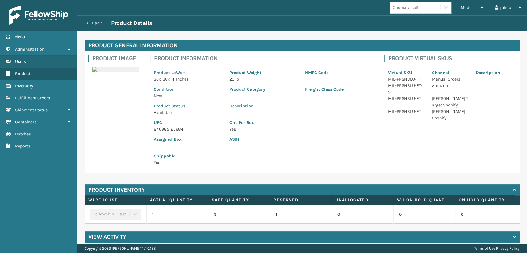
scroll to position [31, 0]
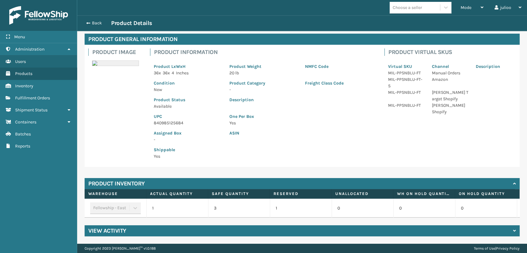
click at [111, 230] on h4 "View Activity" at bounding box center [107, 230] width 38 height 7
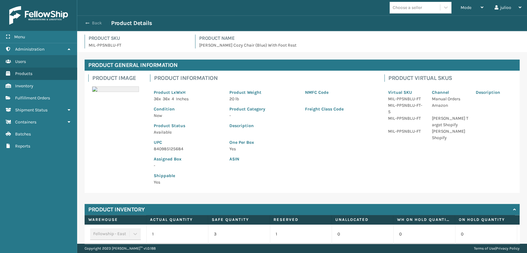
click at [89, 24] on span "button" at bounding box center [88, 23] width 4 height 4
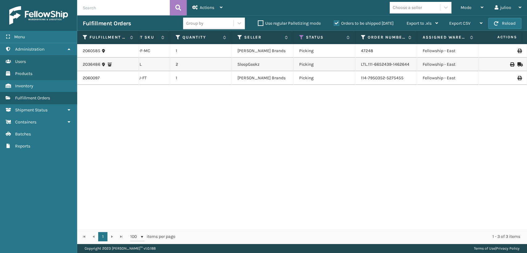
scroll to position [0, 190]
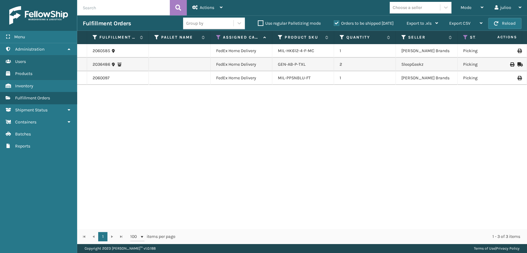
click at [303, 75] on li "MIL-PPSNBLU-FT" at bounding box center [294, 78] width 33 height 6
click at [301, 77] on link "MIL-PPSNBLU-FT" at bounding box center [294, 77] width 33 height 5
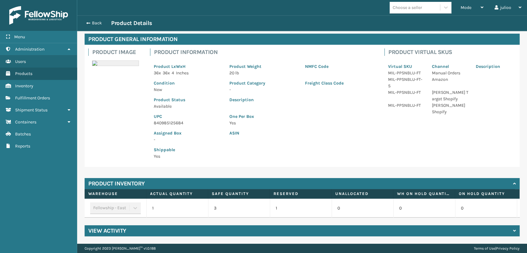
click at [118, 230] on h4 "View Activity" at bounding box center [107, 230] width 38 height 7
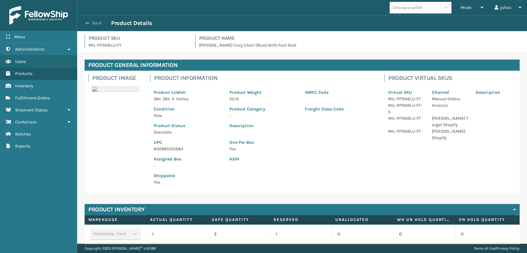
click at [88, 22] on span "button" at bounding box center [88, 23] width 4 height 4
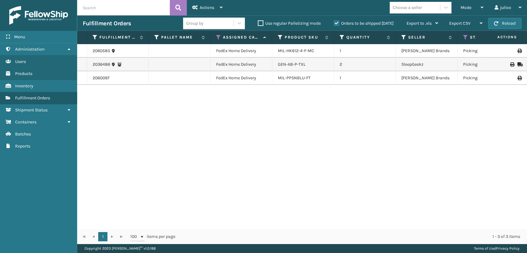
click at [414, 78] on td "[PERSON_NAME] Brands" at bounding box center [427, 78] width 62 height 14
drag, startPoint x: 410, startPoint y: 80, endPoint x: 340, endPoint y: 83, distance: 70.1
click at [340, 83] on tr "2060097 FedEx Home Delivery MIL-PPSNBLU-FT 1 Milliard Brands Picking 114-795035…" at bounding box center [475, 78] width 797 height 14
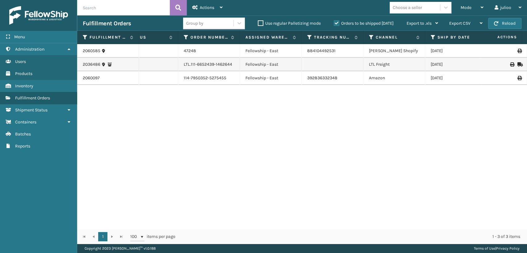
scroll to position [0, 259]
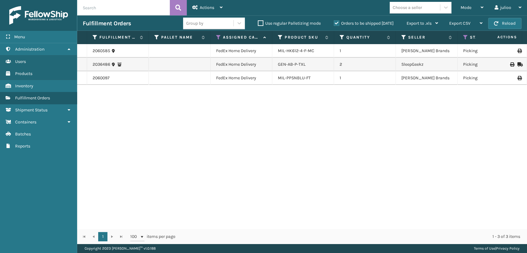
drag, startPoint x: 158, startPoint y: 119, endPoint x: 153, endPoint y: 120, distance: 4.7
click at [155, 120] on div "2060585 FedEx Home Delivery MIL-HK612-4-F-MC 1 Milliard Brands Picking 47248 Fe…" at bounding box center [302, 136] width 450 height 185
click at [218, 36] on icon at bounding box center [218, 38] width 5 height 6
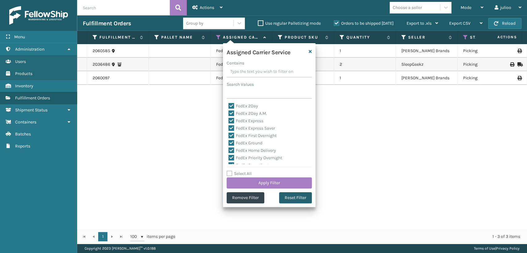
click at [288, 195] on button "Reset Filter" at bounding box center [295, 197] width 33 height 11
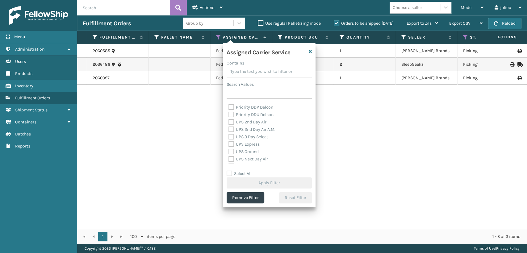
scroll to position [103, 0]
click at [231, 139] on div "UPS 3 Day Select" at bounding box center [269, 136] width 82 height 7
click at [230, 136] on label "UPS 3 Day Select" at bounding box center [248, 136] width 40 height 5
click at [229, 136] on input "UPS 3 Day Select" at bounding box center [228, 135] width 0 height 4
checkbox input "true"
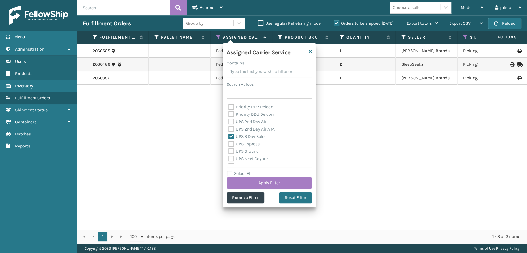
click at [230, 130] on label "UPS 2nd Day Air A.M." at bounding box center [251, 129] width 47 height 5
click at [229, 130] on input "UPS 2nd Day Air A.M." at bounding box center [228, 128] width 0 height 4
checkbox input "true"
click at [230, 119] on label "UPS 2nd Day Air" at bounding box center [247, 121] width 38 height 5
click at [229, 119] on input "UPS 2nd Day Air" at bounding box center [228, 120] width 0 height 4
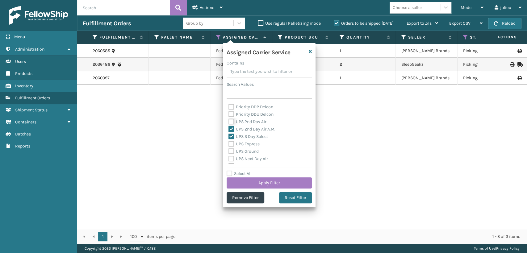
checkbox input "true"
click at [228, 144] on label "UPS Express" at bounding box center [243, 143] width 31 height 5
click at [228, 144] on input "UPS Express" at bounding box center [228, 142] width 0 height 4
checkbox input "true"
click at [232, 153] on label "UPS Ground" at bounding box center [243, 151] width 30 height 5
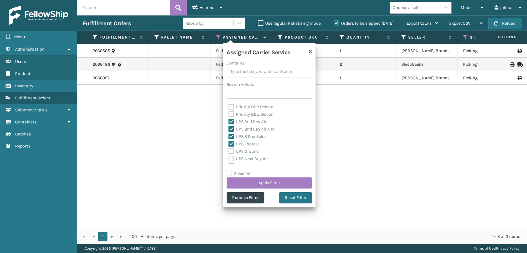
click at [229, 152] on input "UPS Ground" at bounding box center [228, 150] width 0 height 4
checkbox input "true"
click at [230, 158] on label "UPS Next Day Air" at bounding box center [248, 158] width 40 height 5
click at [229, 158] on input "UPS Next Day Air" at bounding box center [228, 157] width 0 height 4
checkbox input "true"
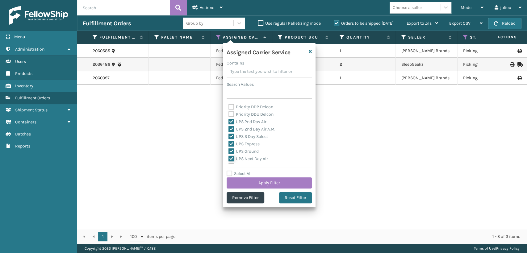
scroll to position [137, 0]
click at [229, 152] on label "UPS SurePost 1LB or Greater" at bounding box center [258, 154] width 61 height 5
click at [229, 152] on input "UPS SurePost 1LB or Greater" at bounding box center [228, 153] width 0 height 4
checkbox input "true"
click at [230, 146] on label "UPS Standard" at bounding box center [245, 146] width 34 height 5
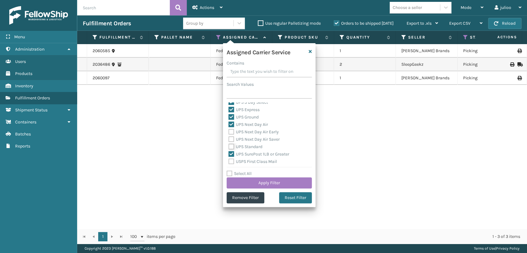
click at [229, 146] on input "UPS Standard" at bounding box center [228, 145] width 0 height 4
checkbox input "true"
click at [230, 138] on label "UPS Next Day Air Saver" at bounding box center [253, 139] width 51 height 5
click at [229, 138] on input "UPS Next Day Air Saver" at bounding box center [228, 138] width 0 height 4
checkbox input "true"
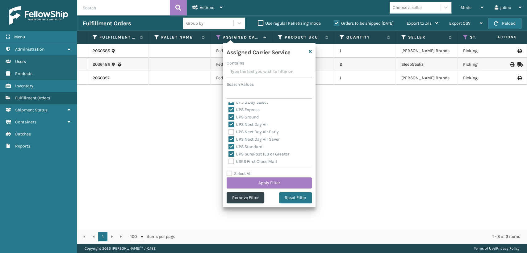
click at [230, 130] on label "UPS Next Day Air Early" at bounding box center [253, 131] width 50 height 5
click at [229, 130] on input "UPS Next Day Air Early" at bounding box center [228, 130] width 0 height 4
checkbox input "true"
click at [243, 182] on button "Apply Filter" at bounding box center [269, 183] width 85 height 11
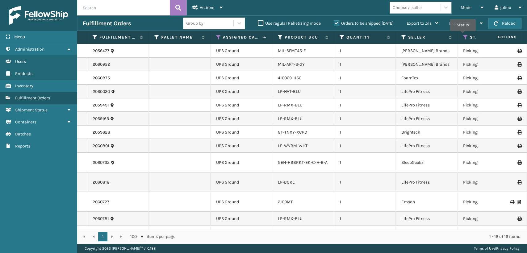
click at [463, 35] on icon at bounding box center [465, 38] width 5 height 6
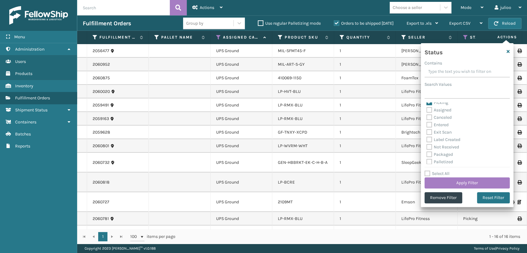
scroll to position [0, 0]
click at [446, 182] on button "Apply Filter" at bounding box center [467, 183] width 85 height 11
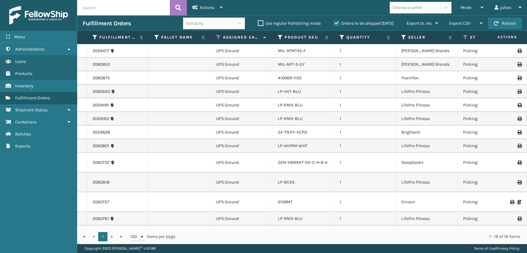
click at [290, 94] on li "LP-HVT-BLU" at bounding box center [289, 92] width 23 height 6
click at [283, 91] on link "LP-HVT-BLU" at bounding box center [289, 91] width 23 height 5
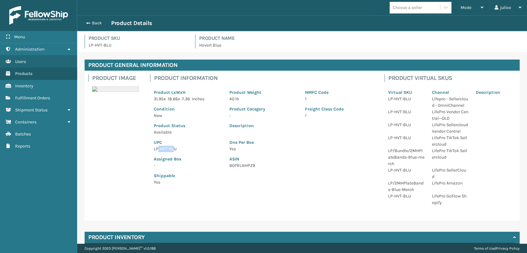
drag, startPoint x: 173, startPoint y: 150, endPoint x: 157, endPoint y: 151, distance: 15.2
click at [157, 151] on p "LP-HVT-BLU" at bounding box center [188, 149] width 68 height 6
drag, startPoint x: 180, startPoint y: 147, endPoint x: 154, endPoint y: 148, distance: 25.4
click at [154, 148] on p "LP-HVT-BLU" at bounding box center [188, 149] width 68 height 6
copy p "LP-HVT-BLU"
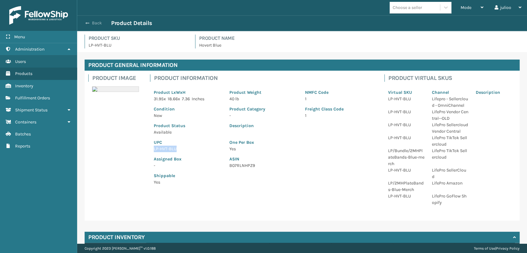
click at [89, 23] on span "button" at bounding box center [88, 23] width 4 height 4
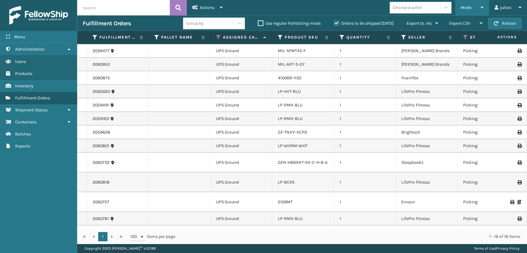
click at [464, 4] on div "Mode" at bounding box center [472, 7] width 23 height 15
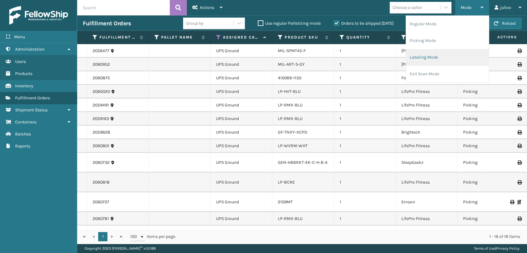
click at [422, 57] on li "Labeling Mode" at bounding box center [447, 57] width 83 height 17
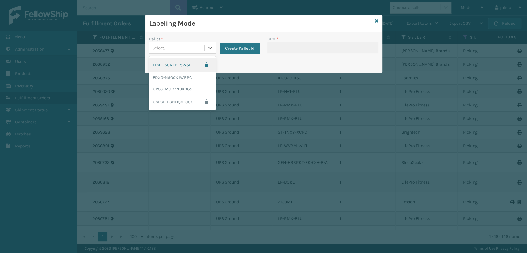
click at [189, 50] on div "Select..." at bounding box center [176, 48] width 55 height 10
click at [178, 88] on div "UPSG-MOR7N9K3G5" at bounding box center [182, 88] width 67 height 11
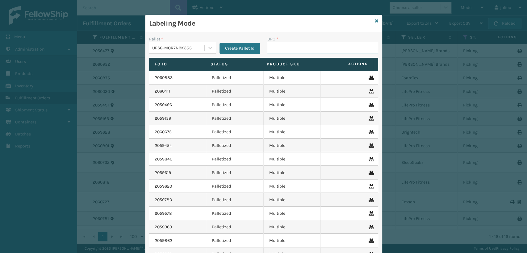
click at [285, 48] on input "UPC *" at bounding box center [322, 47] width 111 height 11
paste input "LP-HVT-BLU"
type input "LP-HVT-BLU"
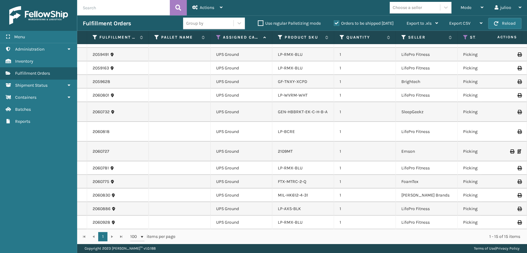
scroll to position [42, 0]
click at [405, 6] on div "Choose a seller" at bounding box center [407, 7] width 29 height 6
type input "e"
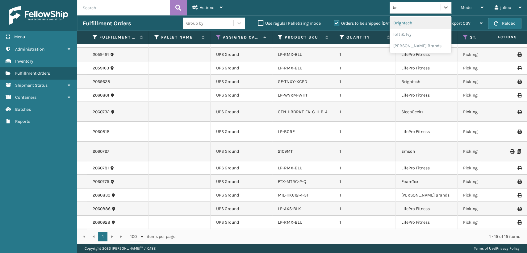
type input "bri"
click at [403, 22] on div "Brightech" at bounding box center [421, 22] width 62 height 11
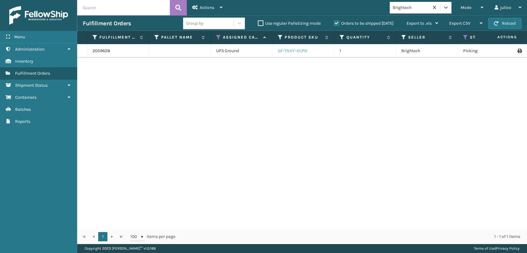
click at [303, 50] on link "GF-TNXY-XCPD" at bounding box center [292, 50] width 29 height 5
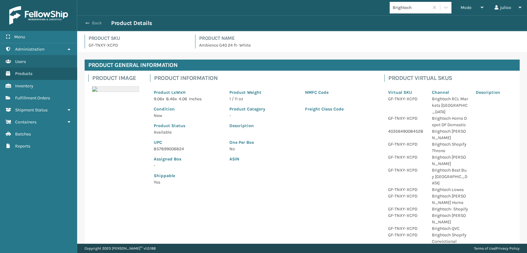
click at [86, 23] on span "button" at bounding box center [88, 23] width 4 height 4
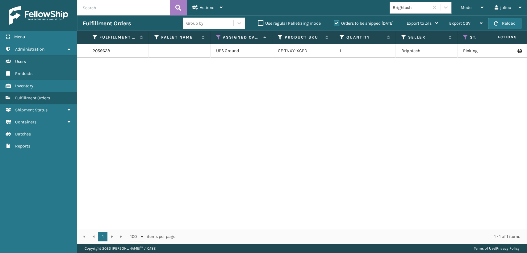
click at [517, 51] on icon at bounding box center [519, 51] width 4 height 4
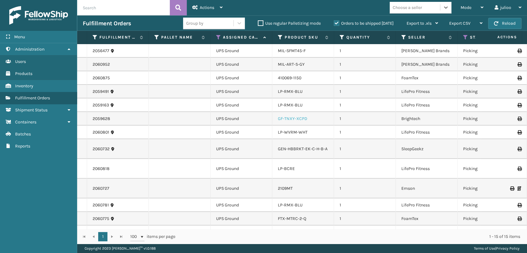
click at [290, 119] on link "GF-TNXY-XCPD" at bounding box center [292, 118] width 29 height 5
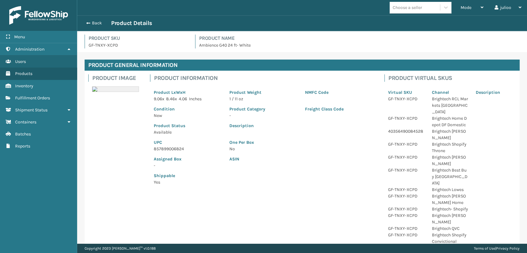
drag, startPoint x: 89, startPoint y: 22, endPoint x: 144, endPoint y: 22, distance: 54.6
click at [90, 23] on button "Back" at bounding box center [97, 23] width 28 height 6
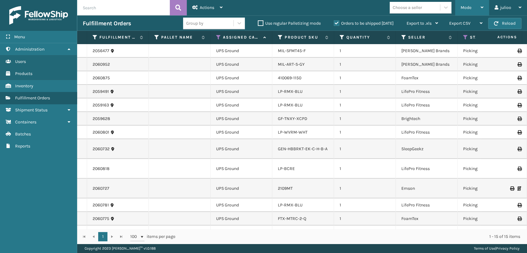
click at [462, 5] on span "Mode" at bounding box center [466, 7] width 11 height 5
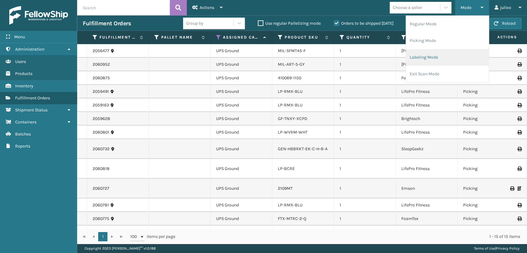
click at [412, 56] on li "Labeling Mode" at bounding box center [447, 57] width 83 height 17
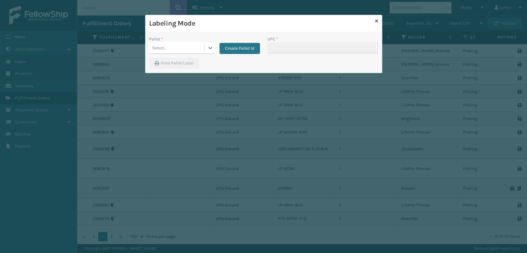
click at [171, 49] on div "Select..." at bounding box center [176, 48] width 55 height 10
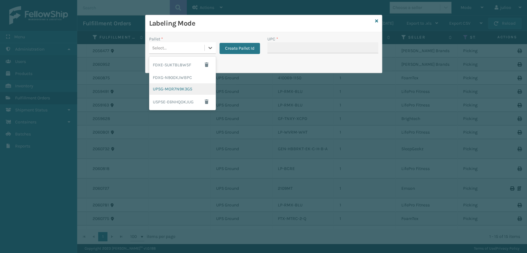
click at [171, 88] on div "UPSG-MOR7N9K3G5" at bounding box center [182, 88] width 67 height 11
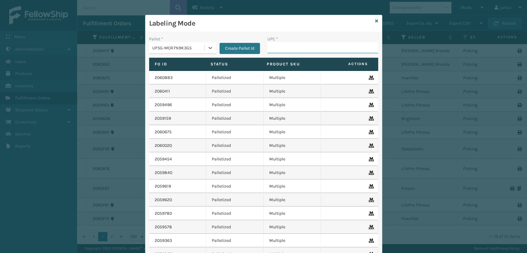
click at [279, 50] on input "UPC *" at bounding box center [322, 47] width 111 height 11
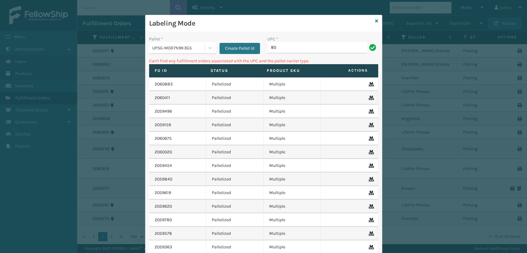
type input "8"
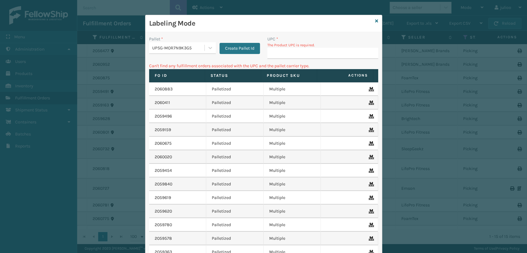
click at [375, 21] on div "Labeling Mode" at bounding box center [263, 23] width 236 height 17
click at [375, 21] on icon at bounding box center [376, 21] width 3 height 4
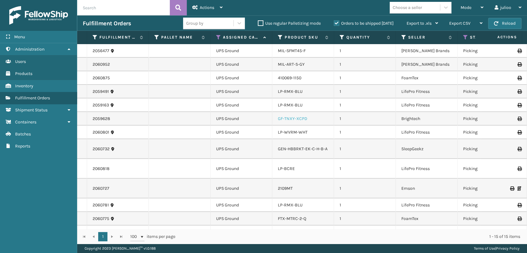
click at [293, 120] on link "GF-TNXY-XCPD" at bounding box center [292, 118] width 29 height 5
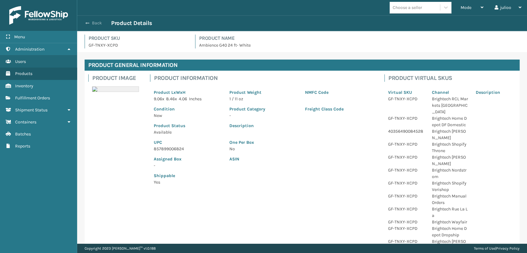
click at [88, 23] on span "button" at bounding box center [88, 23] width 4 height 4
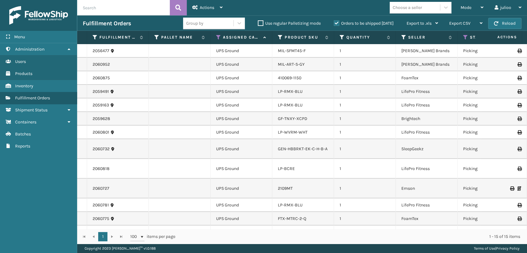
click at [452, 6] on div "Choose a seller" at bounding box center [422, 8] width 65 height 12
click at [463, 7] on span "Mode" at bounding box center [466, 7] width 11 height 5
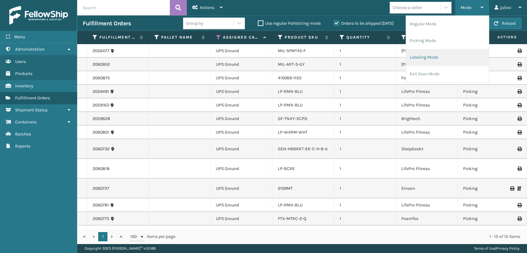
click at [425, 57] on li "Labeling Mode" at bounding box center [447, 57] width 83 height 17
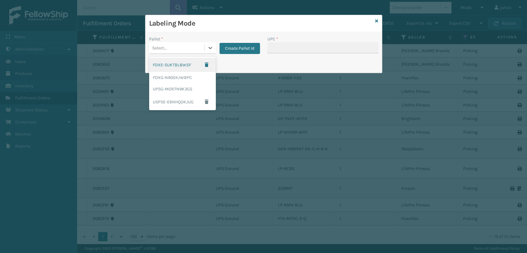
drag, startPoint x: 177, startPoint y: 45, endPoint x: 198, endPoint y: 85, distance: 45.0
click at [177, 45] on div "Select..." at bounding box center [176, 48] width 55 height 10
click at [173, 86] on div "UPSG-MOR7N9K3G5" at bounding box center [182, 88] width 67 height 11
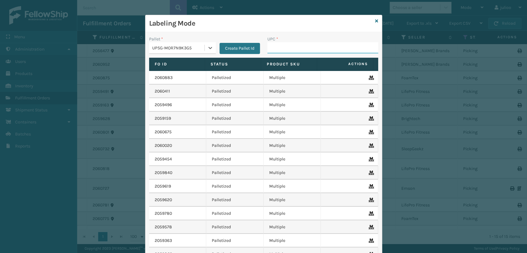
click at [275, 49] on input "UPC *" at bounding box center [322, 47] width 111 height 11
click at [375, 22] on icon at bounding box center [376, 21] width 3 height 4
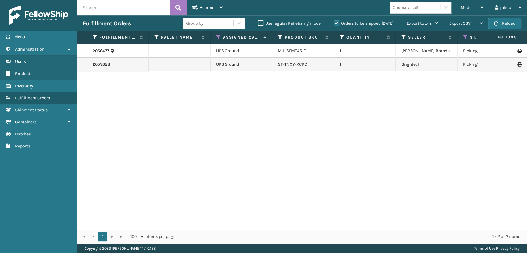
click at [289, 67] on li "GF-TNXY-XCPD" at bounding box center [292, 64] width 29 height 6
click at [279, 65] on link "GF-TNXY-XCPD" at bounding box center [292, 64] width 29 height 5
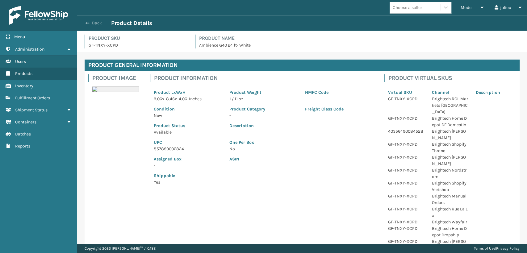
click at [86, 21] on span "button" at bounding box center [88, 23] width 4 height 4
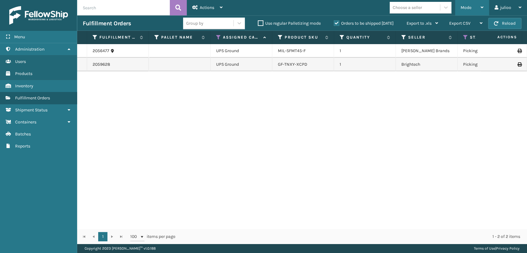
click at [467, 11] on div "Mode" at bounding box center [472, 7] width 23 height 15
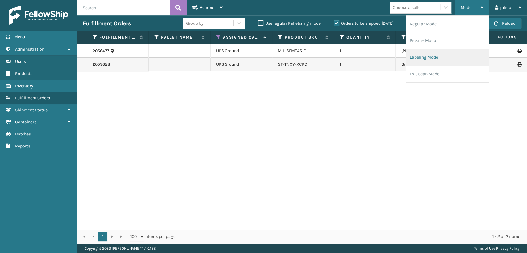
click at [417, 59] on li "Labeling Mode" at bounding box center [447, 57] width 83 height 17
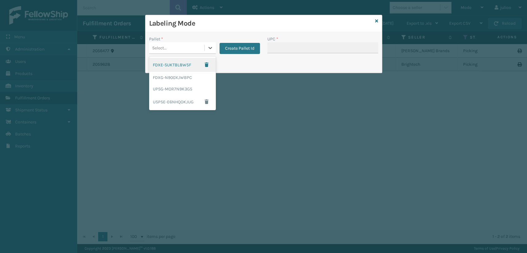
click at [180, 48] on div "Select..." at bounding box center [176, 48] width 55 height 10
drag, startPoint x: 170, startPoint y: 90, endPoint x: 175, endPoint y: 90, distance: 4.9
click at [175, 90] on div "UPSG-MOR7N9K3G5" at bounding box center [182, 88] width 67 height 11
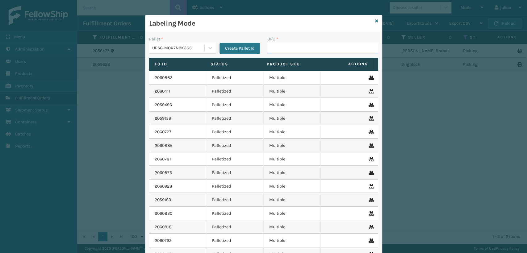
click at [296, 47] on input "UPC *" at bounding box center [322, 47] width 111 height 11
